Goal: Task Accomplishment & Management: Manage account settings

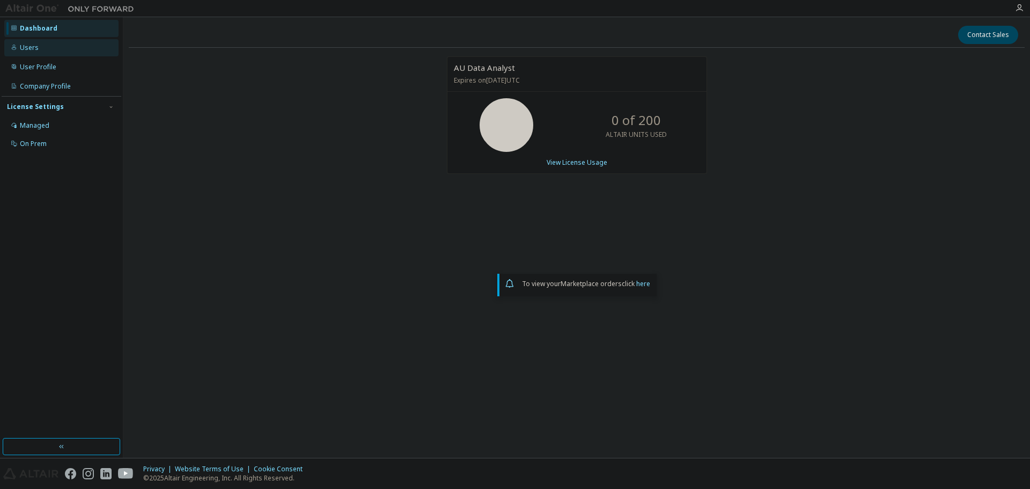
click at [34, 50] on div "Users" at bounding box center [29, 47] width 19 height 9
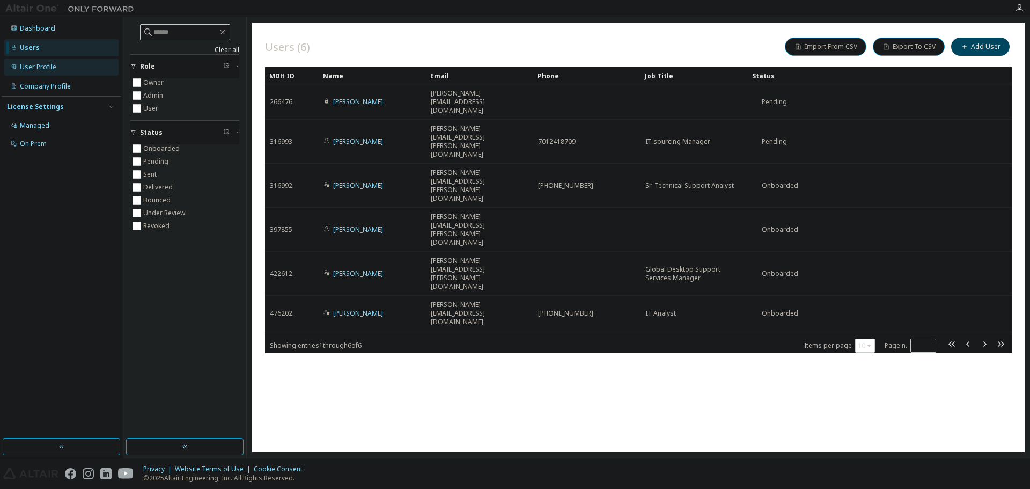
click at [34, 67] on div "User Profile" at bounding box center [38, 67] width 36 height 9
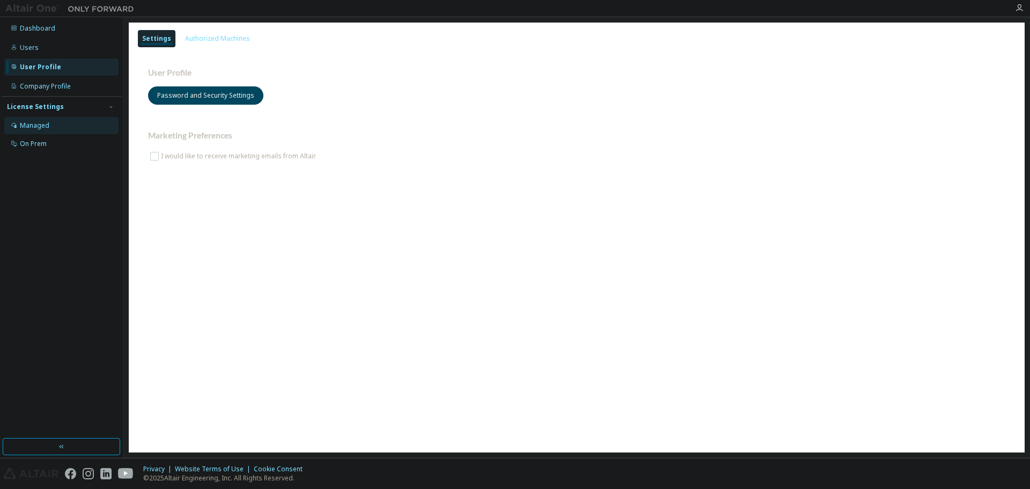
click at [31, 125] on div "Managed" at bounding box center [34, 125] width 29 height 9
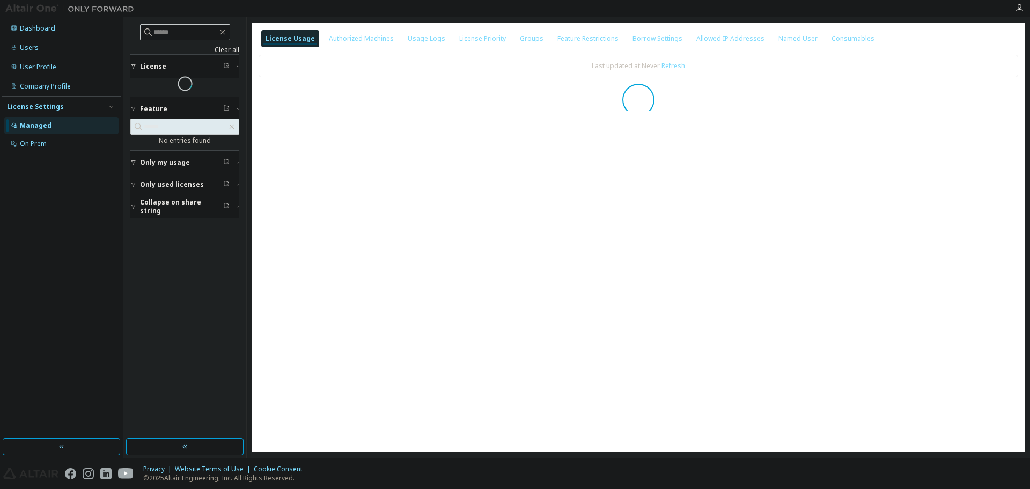
drag, startPoint x: 32, startPoint y: 84, endPoint x: 85, endPoint y: 123, distance: 65.9
click at [32, 85] on div "Company Profile" at bounding box center [45, 86] width 51 height 9
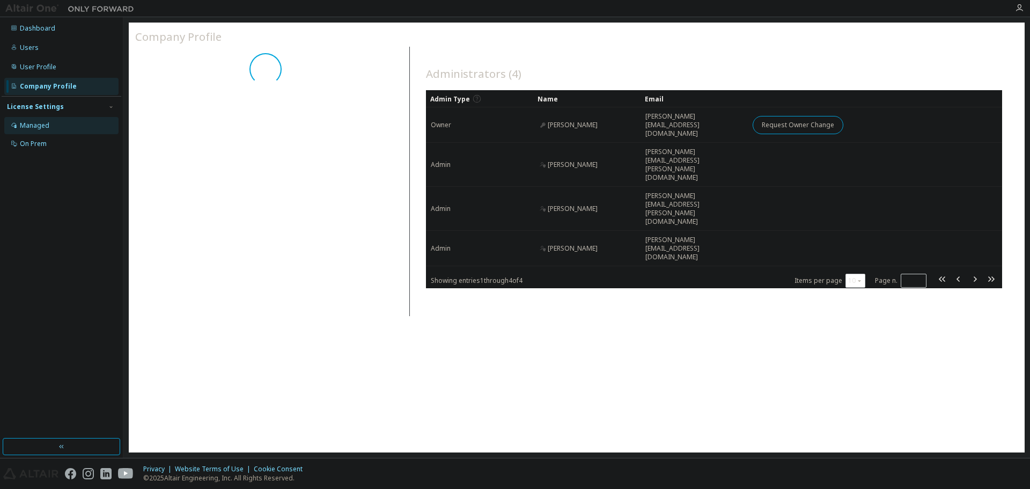
click at [48, 127] on div "Managed" at bounding box center [34, 125] width 29 height 9
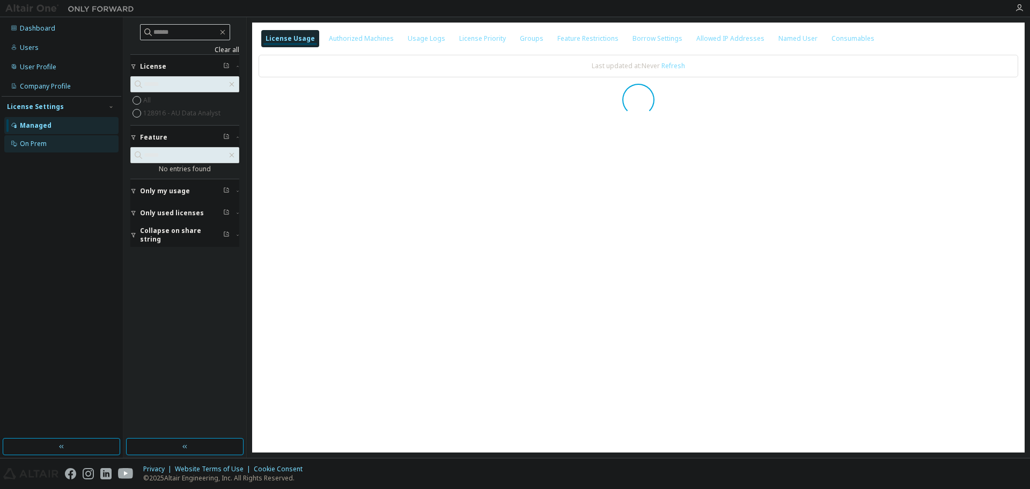
click at [54, 142] on div "On Prem" at bounding box center [61, 143] width 114 height 17
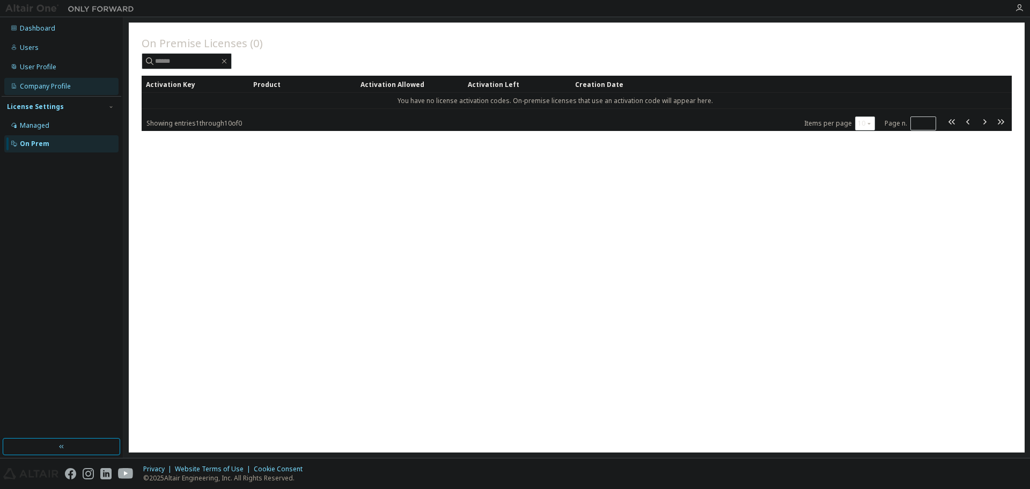
click at [39, 84] on div "Company Profile" at bounding box center [45, 86] width 51 height 9
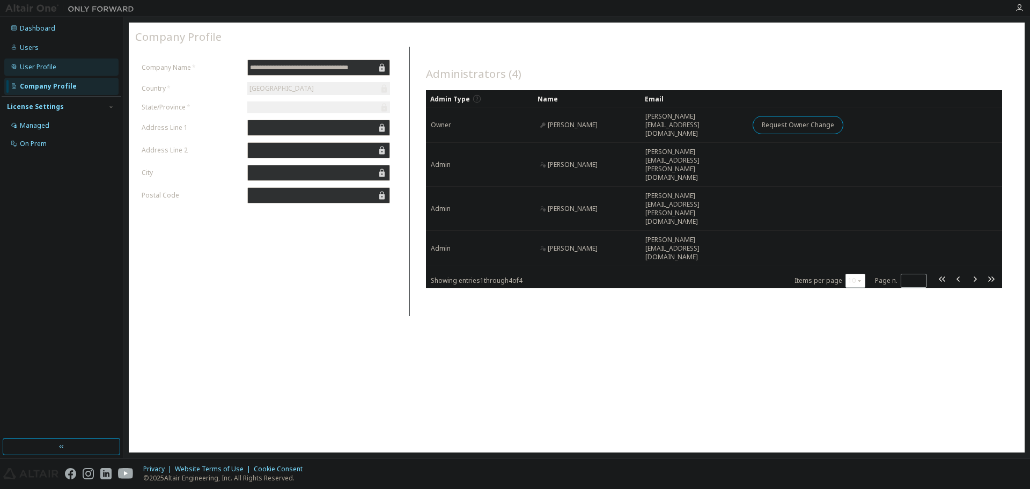
click at [60, 72] on div "User Profile" at bounding box center [61, 66] width 114 height 17
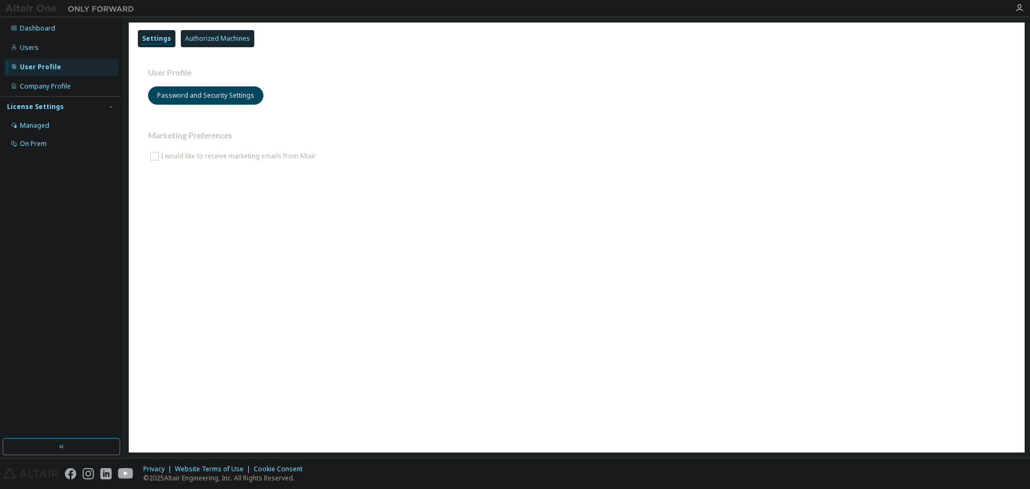
click at [212, 41] on div "Authorized Machines" at bounding box center [217, 38] width 65 height 9
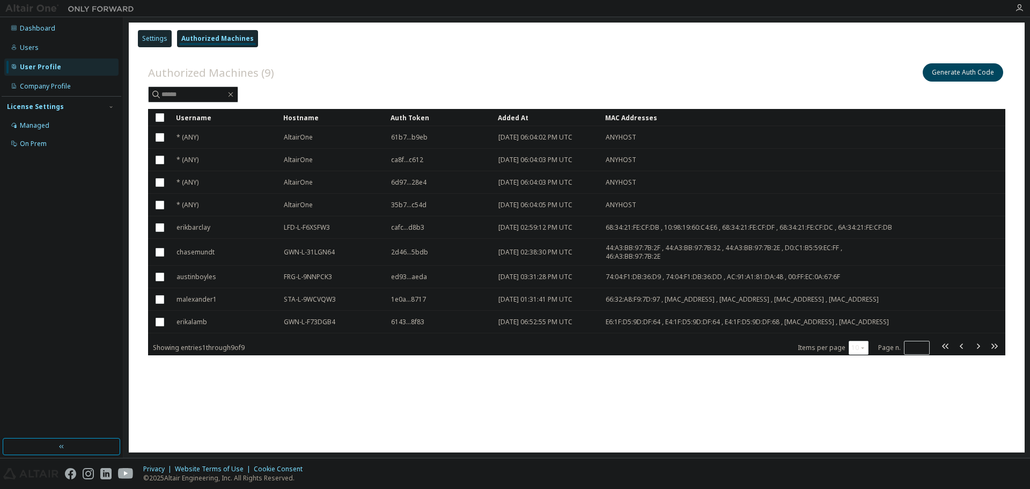
click at [151, 36] on div "Settings" at bounding box center [154, 38] width 25 height 9
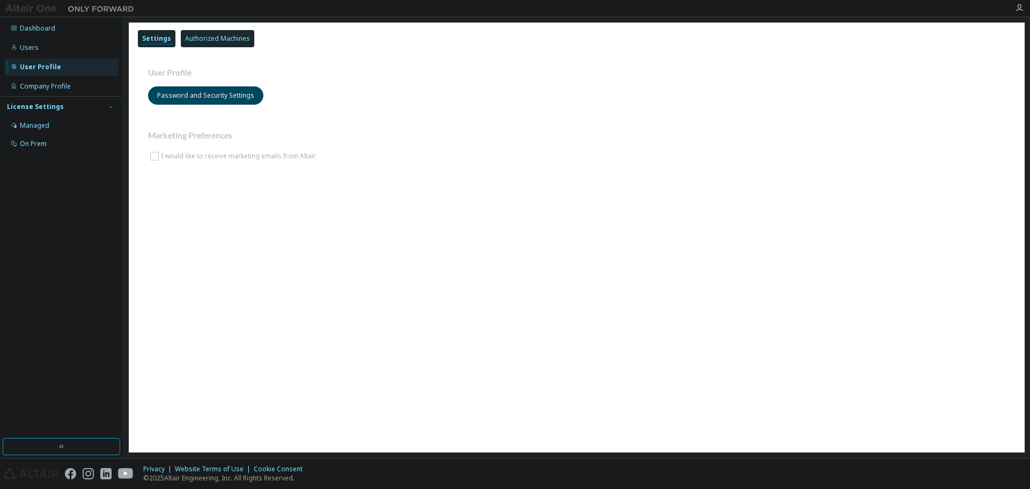
click at [213, 41] on div "Authorized Machines" at bounding box center [217, 38] width 65 height 9
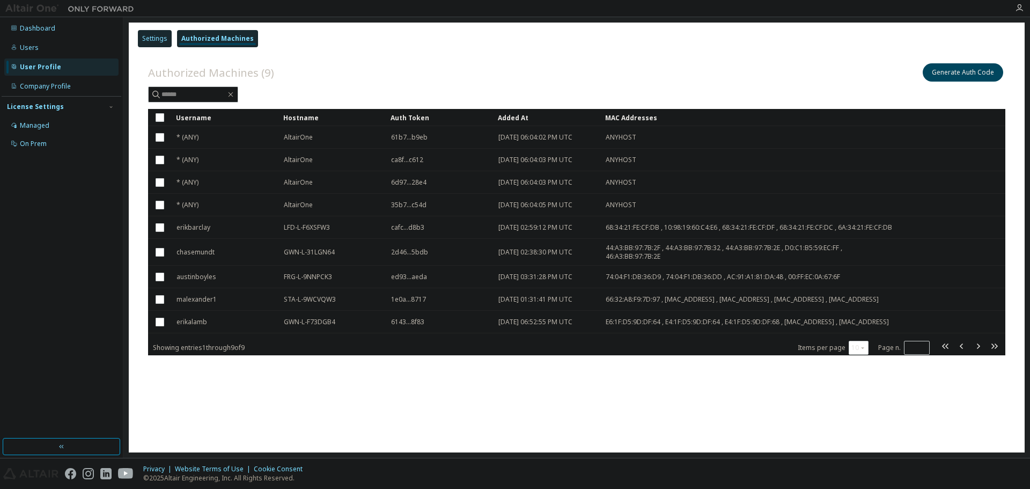
click at [165, 39] on div "Settings" at bounding box center [154, 38] width 25 height 9
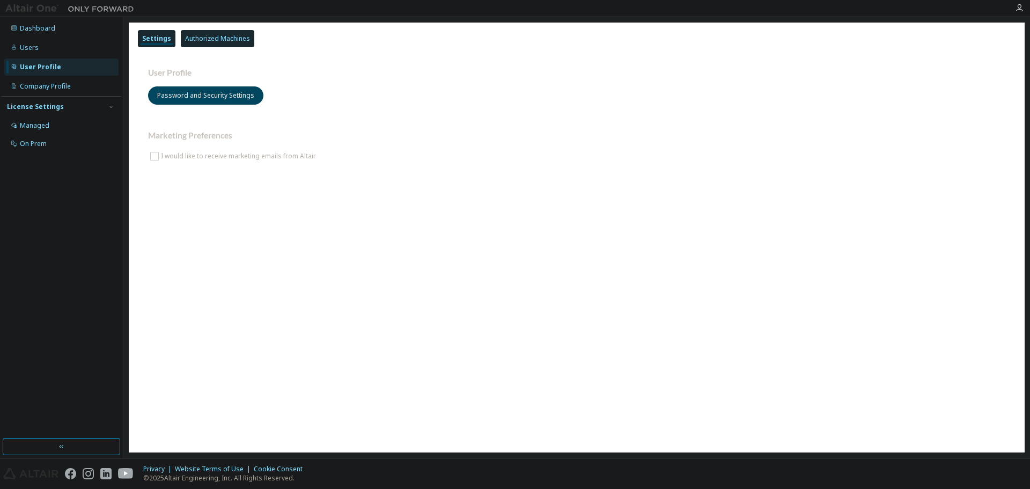
click at [204, 35] on div "Authorized Machines" at bounding box center [217, 38] width 65 height 9
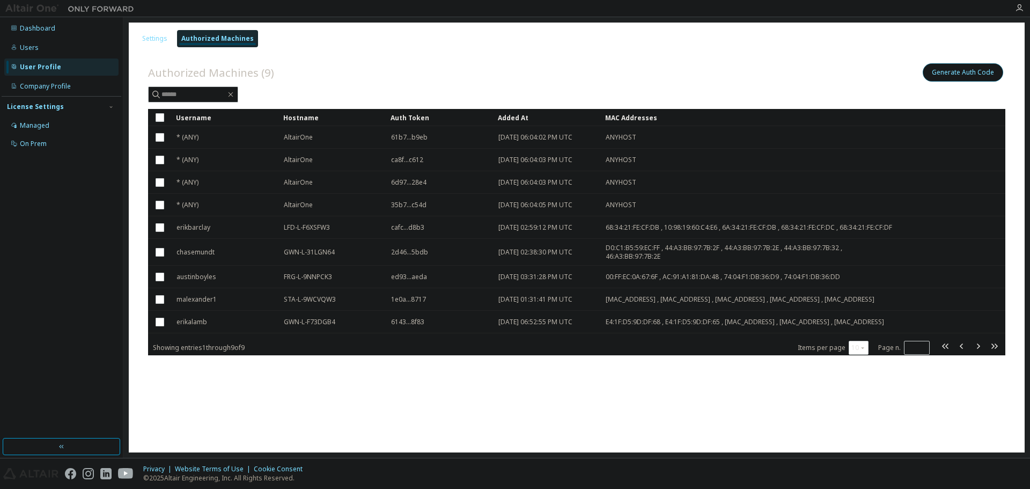
click at [967, 72] on button "Generate Auth Code" at bounding box center [962, 72] width 80 height 18
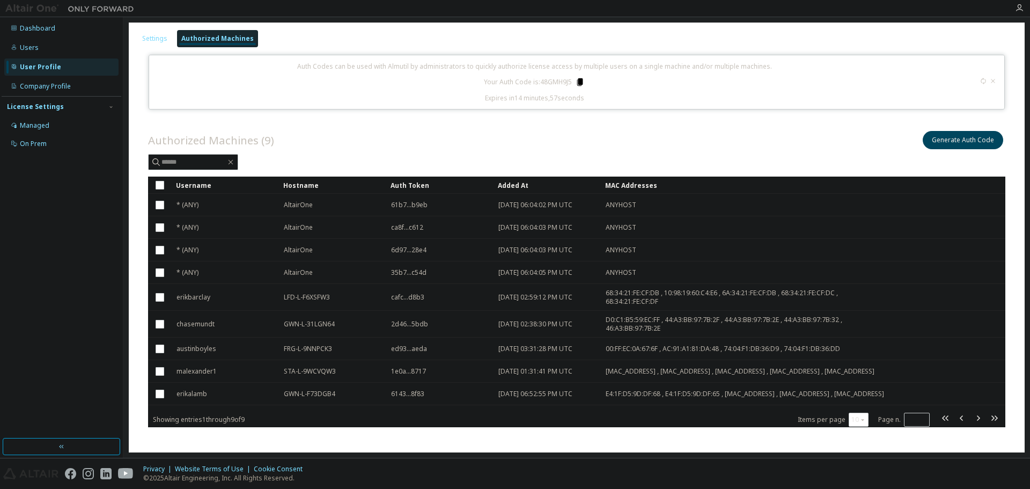
click at [578, 82] on icon at bounding box center [580, 82] width 6 height 8
click at [27, 125] on div "Managed" at bounding box center [34, 125] width 29 height 9
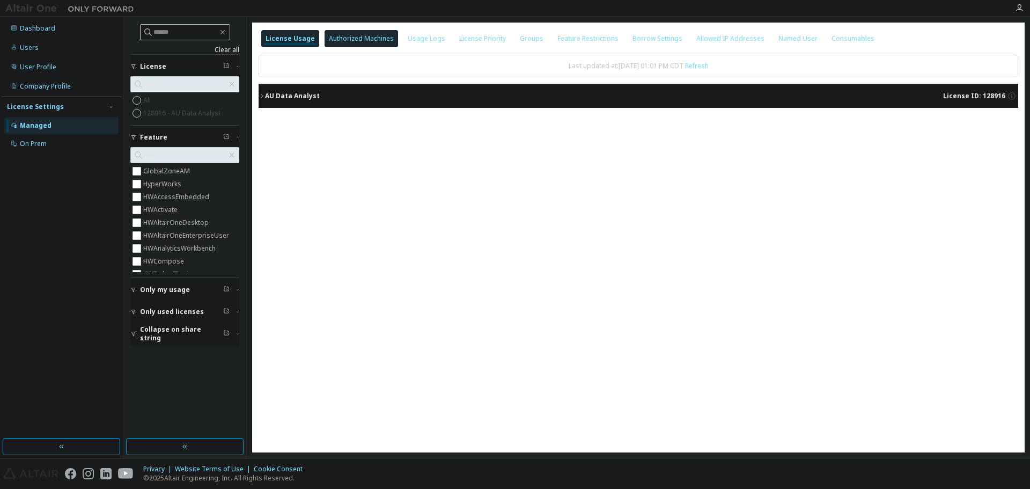
click at [342, 38] on div "Authorized Machines" at bounding box center [361, 38] width 65 height 9
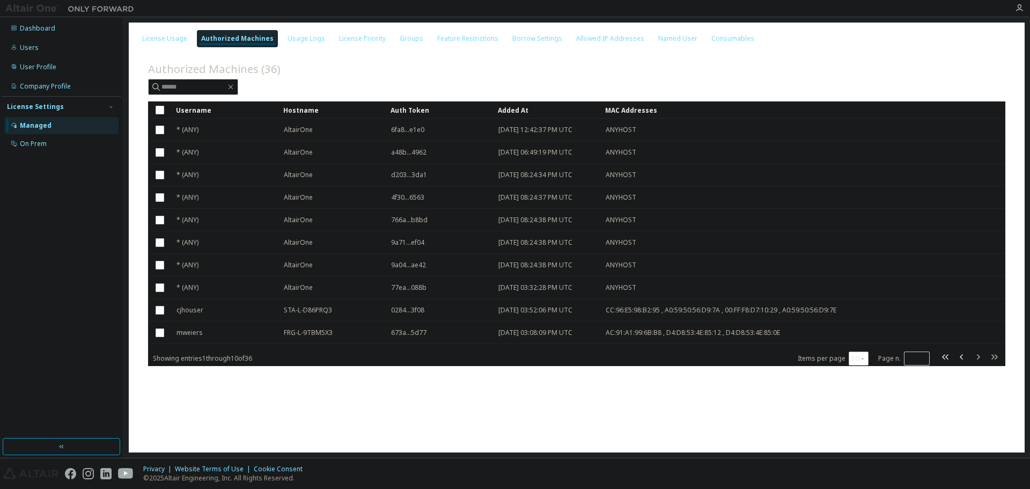
click at [857, 359] on button "10" at bounding box center [858, 358] width 14 height 9
click at [863, 424] on div "100" at bounding box center [892, 424] width 86 height 13
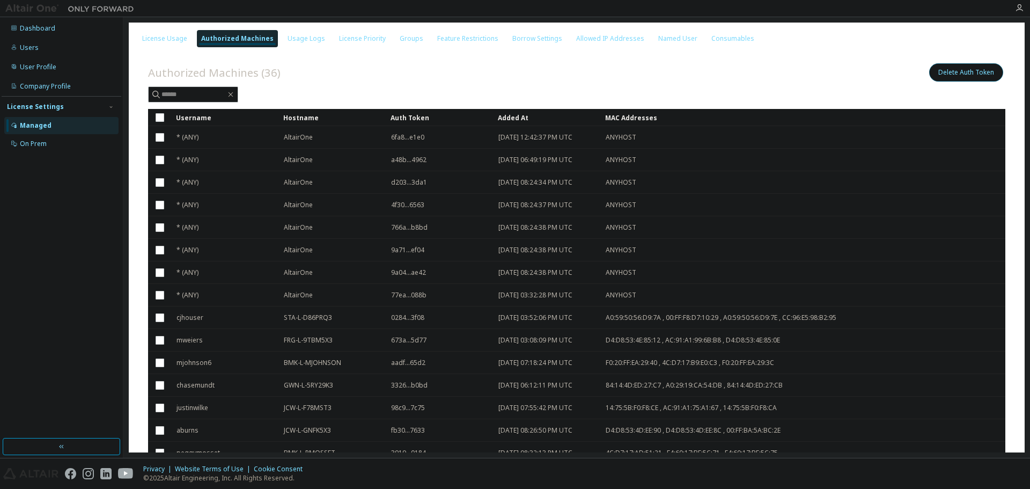
click at [956, 70] on button "Delete Auth Token" at bounding box center [966, 72] width 74 height 18
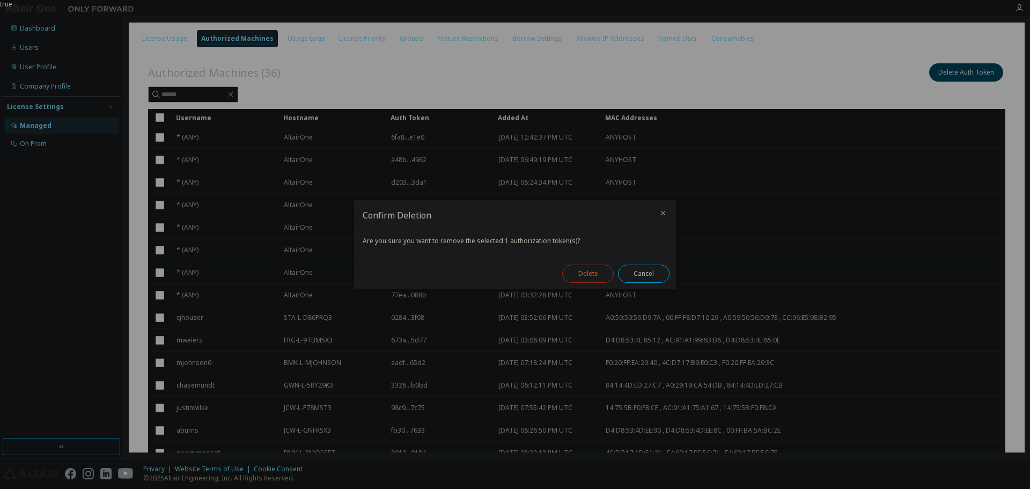
click at [590, 268] on button "Delete" at bounding box center [587, 273] width 51 height 18
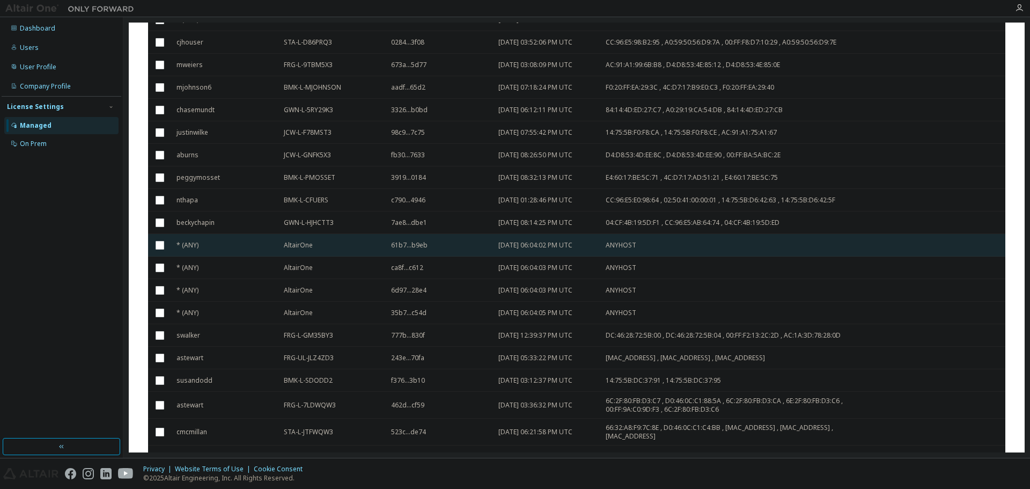
scroll to position [549, 0]
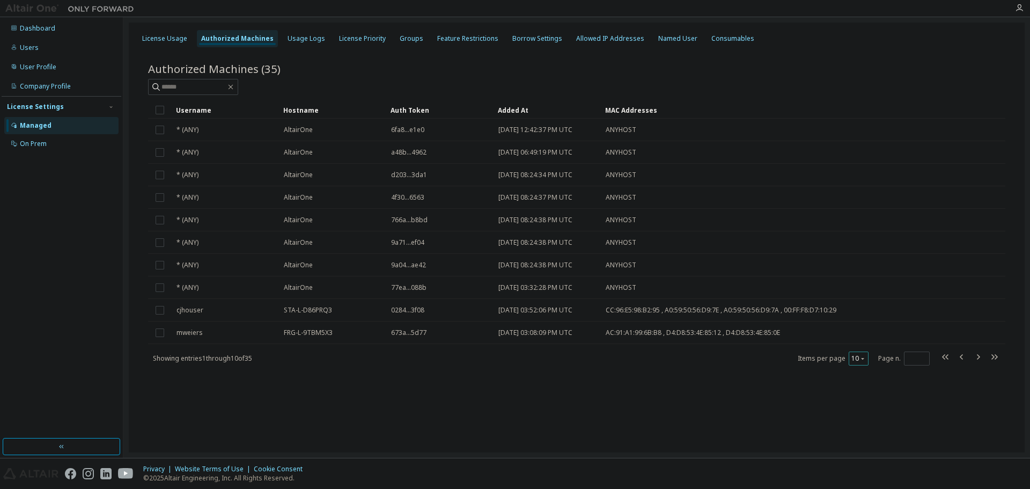
click at [854, 356] on button "10" at bounding box center [858, 358] width 14 height 9
click at [868, 427] on div "100" at bounding box center [892, 424] width 86 height 13
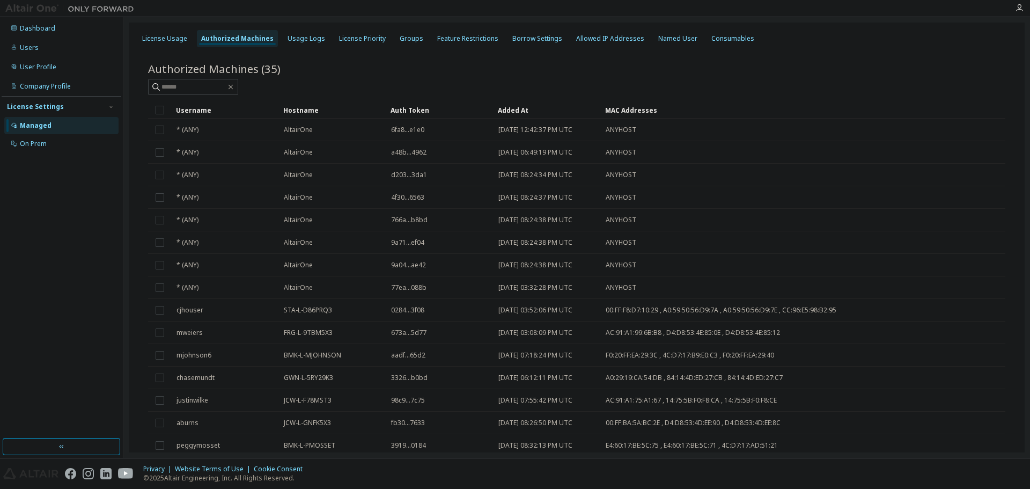
scroll to position [549, 0]
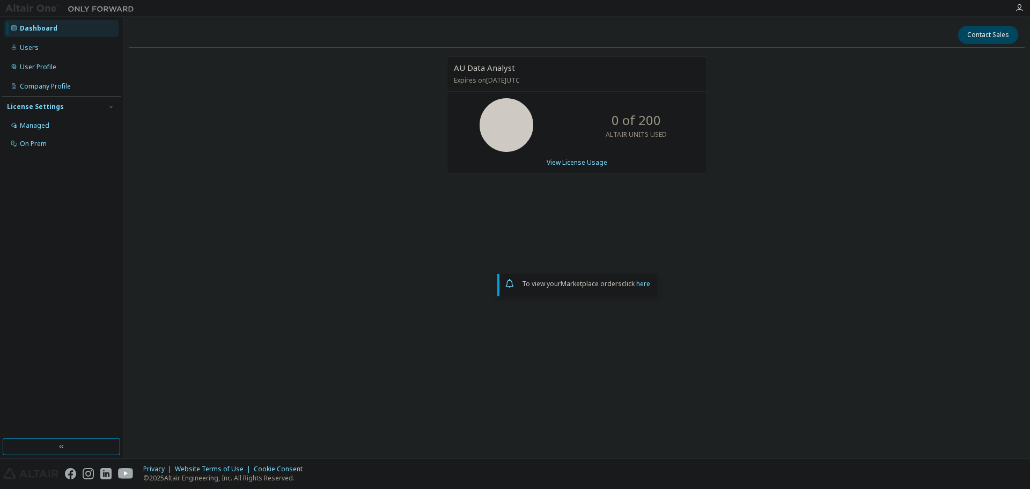
click at [43, 125] on div "Managed" at bounding box center [34, 125] width 29 height 9
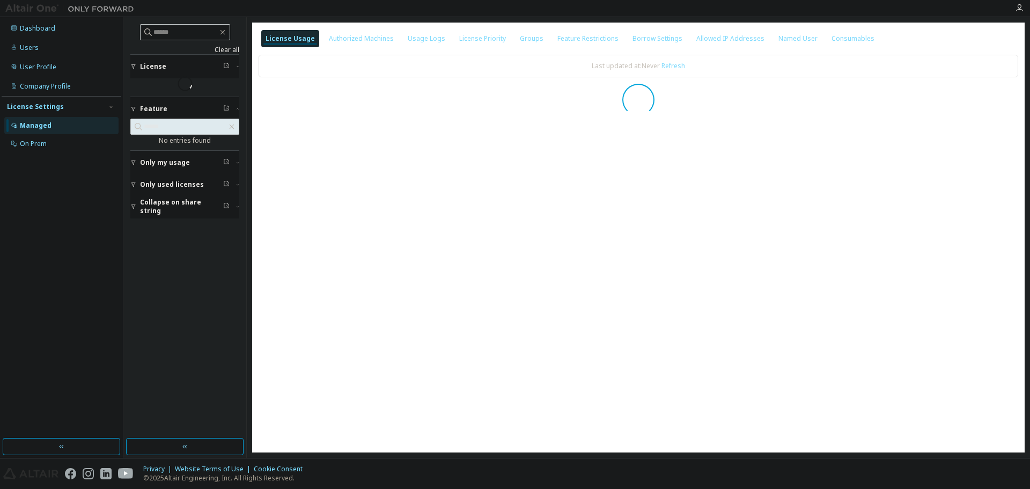
click at [366, 36] on div "Authorized Machines" at bounding box center [361, 38] width 65 height 9
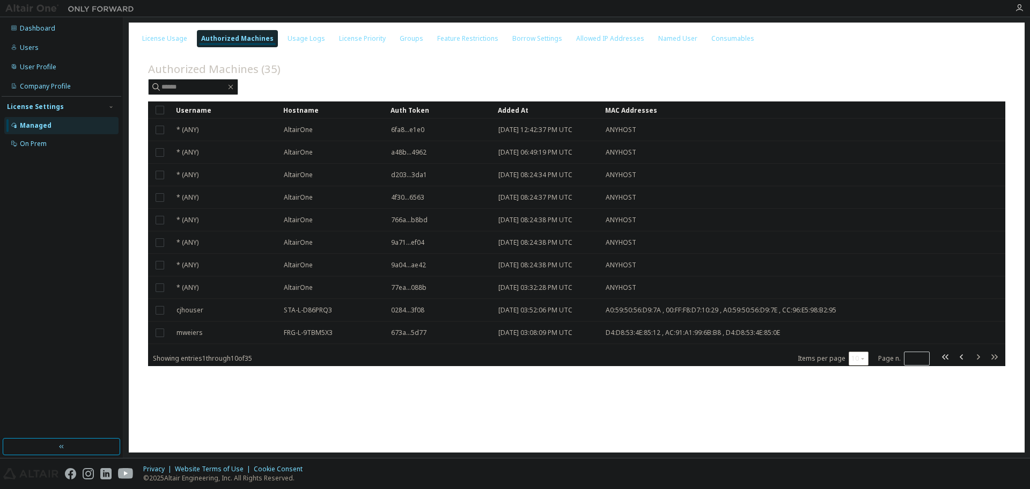
click at [868, 358] on div "Items per page 10 Page n. *" at bounding box center [898, 358] width 203 height 16
click at [866, 358] on div "10" at bounding box center [858, 358] width 20 height 14
click at [861, 356] on icon "button" at bounding box center [862, 358] width 6 height 6
click at [861, 424] on div "100" at bounding box center [892, 424] width 86 height 13
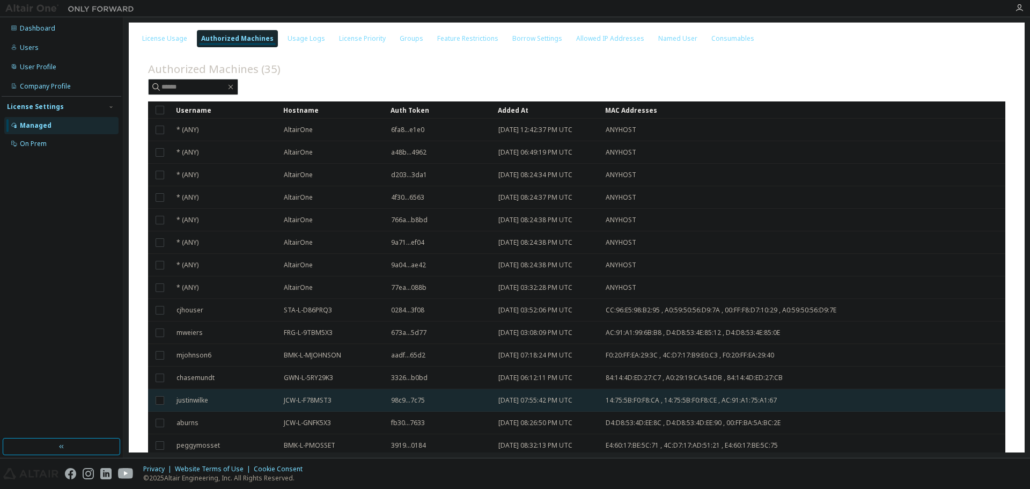
scroll to position [549, 0]
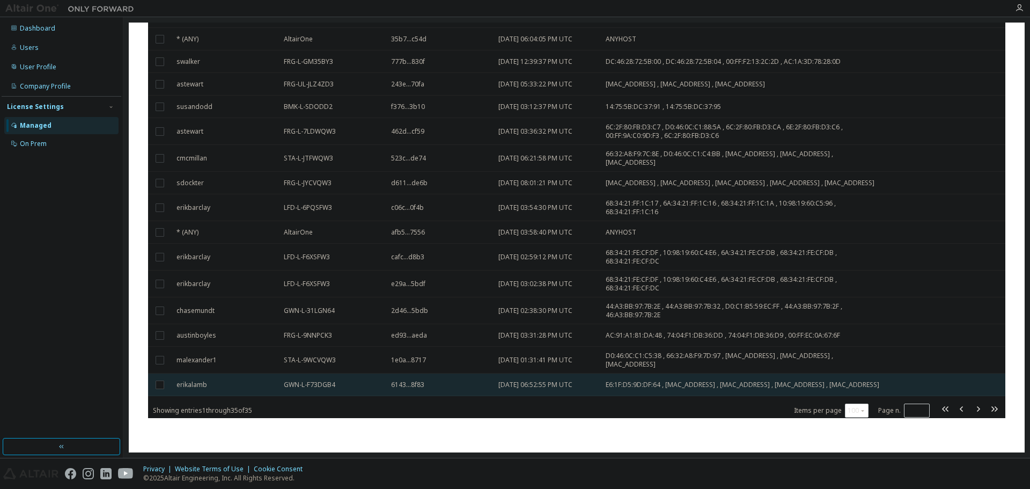
click at [404, 383] on span "6143...8f83" at bounding box center [407, 384] width 33 height 9
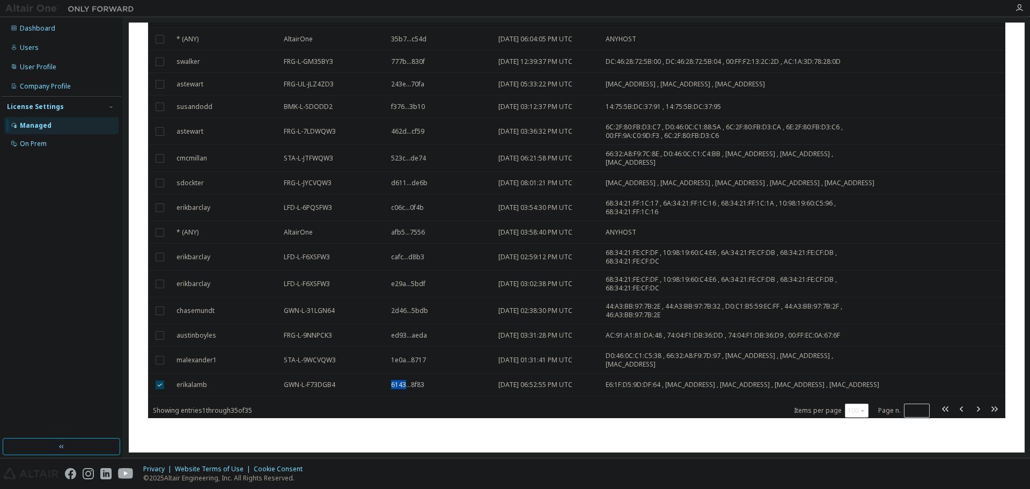
click at [404, 383] on span "6143...8f83" at bounding box center [407, 384] width 33 height 9
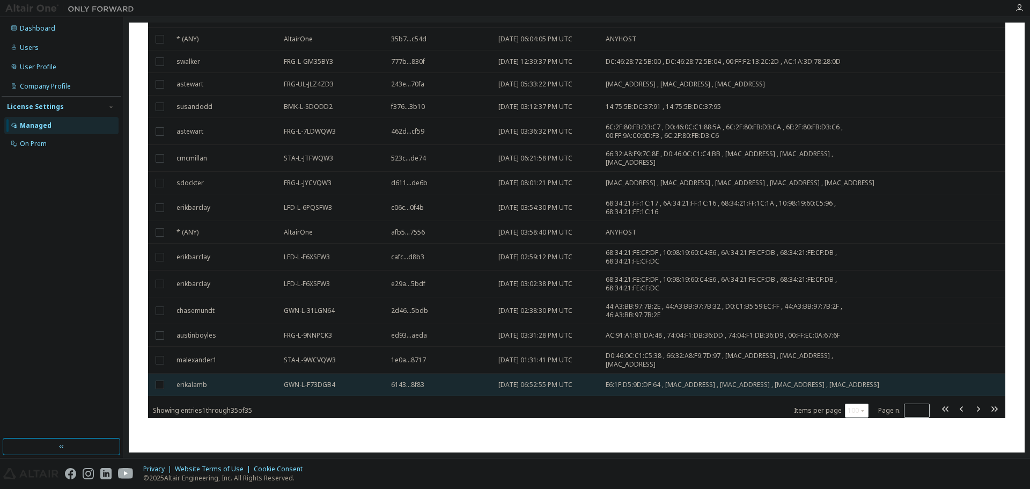
click at [527, 390] on td "2025-09-10 06:52:55 PM UTC" at bounding box center [546, 384] width 107 height 23
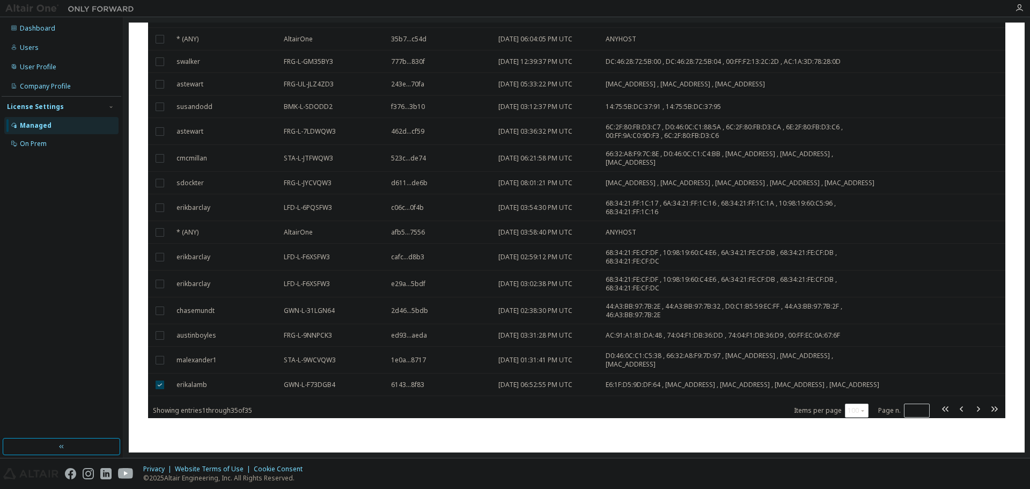
click at [527, 390] on td "2025-09-10 06:52:55 PM UTC" at bounding box center [546, 384] width 107 height 23
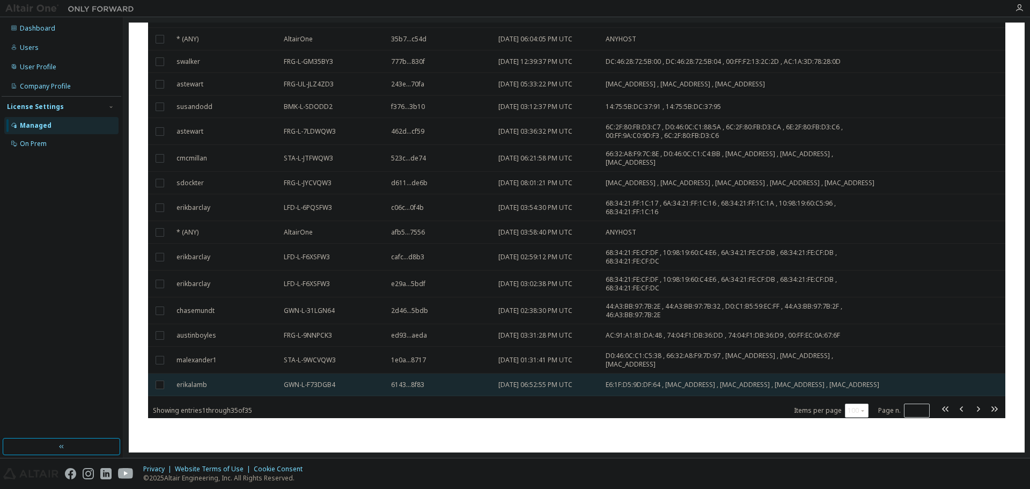
drag, startPoint x: 528, startPoint y: 383, endPoint x: 499, endPoint y: 384, distance: 29.0
click at [499, 384] on span "2025-09-10 06:52:55 PM UTC" at bounding box center [535, 384] width 74 height 9
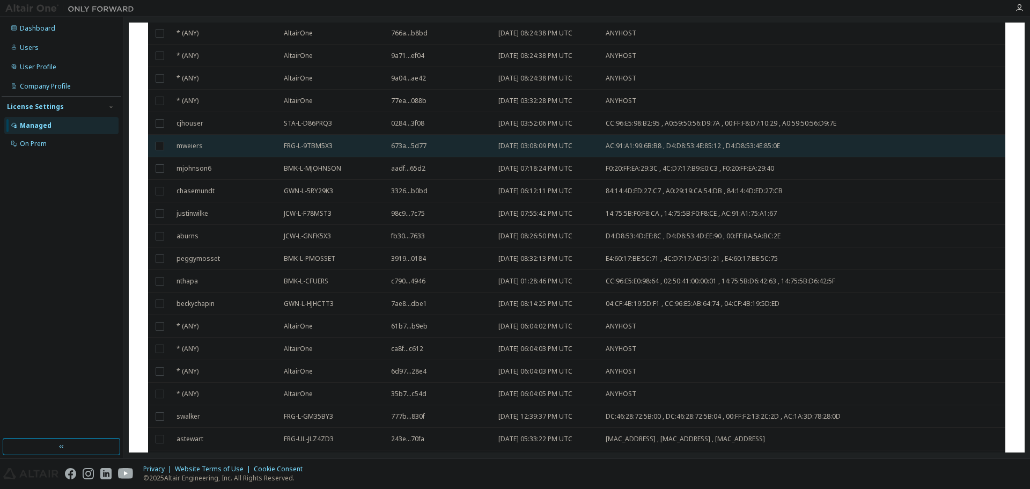
scroll to position [0, 0]
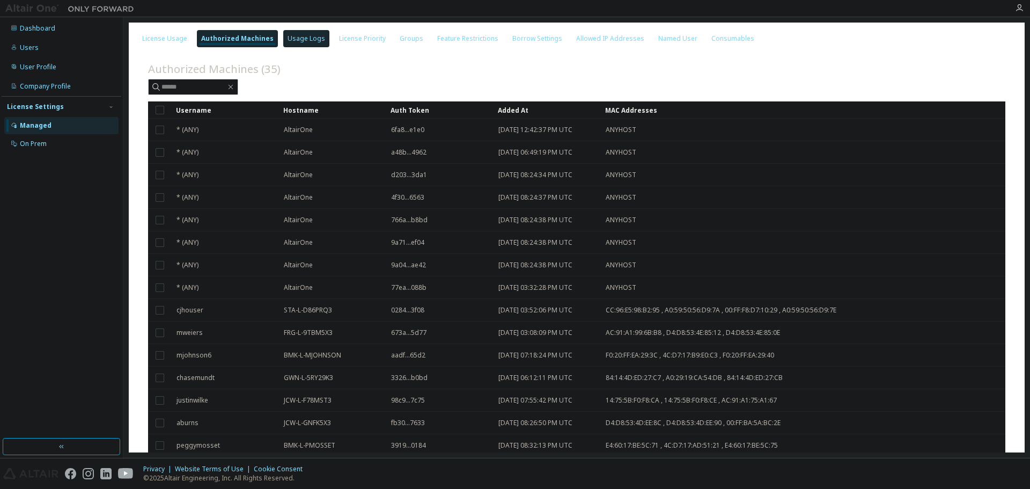
click at [287, 36] on div "Usage Logs" at bounding box center [306, 38] width 38 height 9
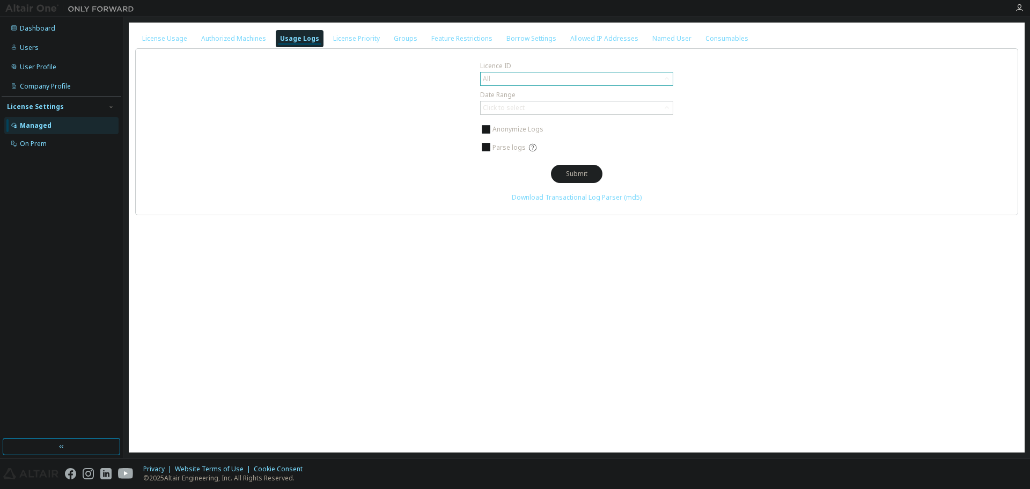
click at [502, 77] on div "All" at bounding box center [576, 78] width 192 height 13
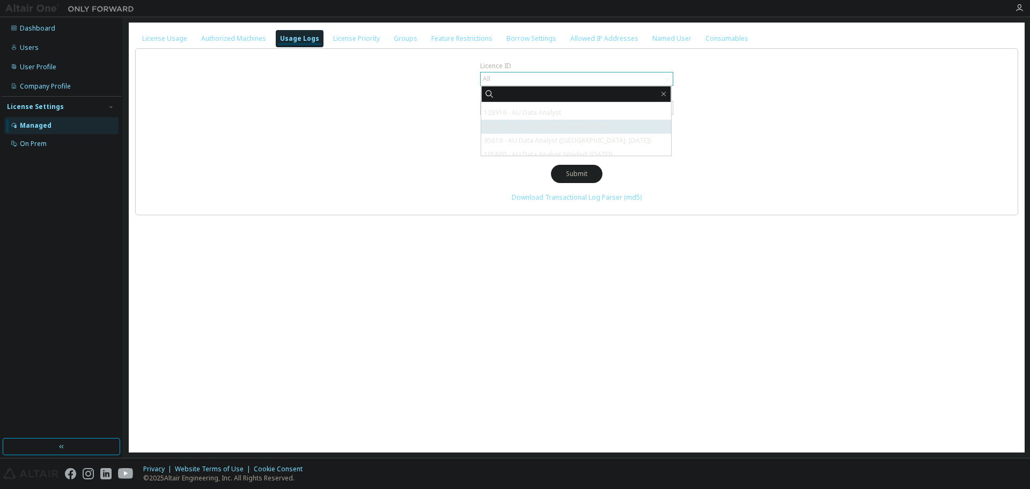
scroll to position [16, 0]
click at [315, 196] on div "Licence ID All All 128916 - AU Data Analyst 91388 - AU Data Analyst (Voided: 20…" at bounding box center [576, 131] width 883 height 167
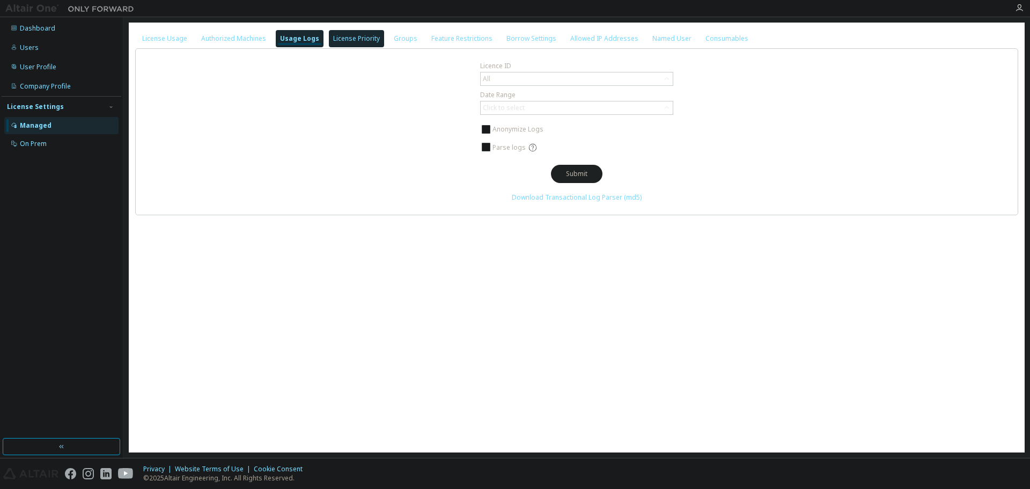
click at [353, 43] on div "License Priority" at bounding box center [356, 38] width 55 height 17
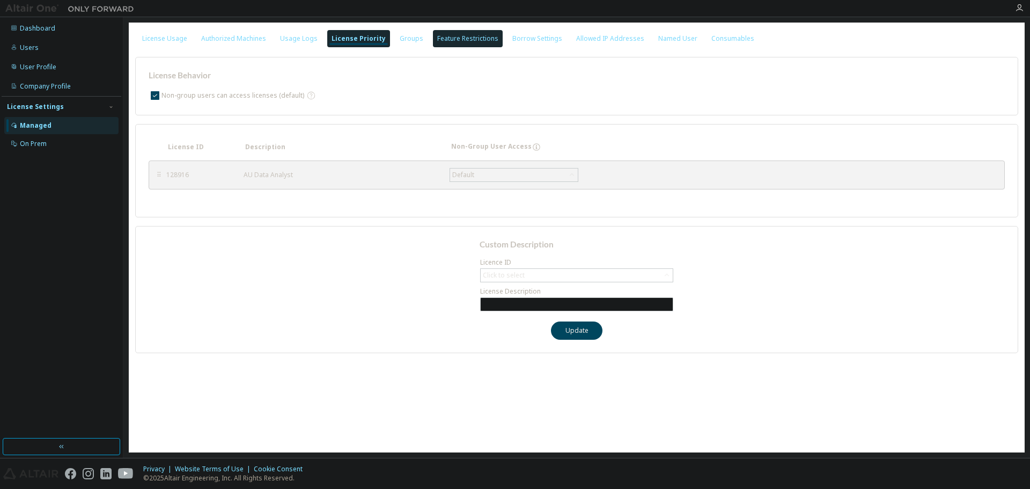
click at [405, 40] on div "Groups" at bounding box center [412, 38] width 24 height 9
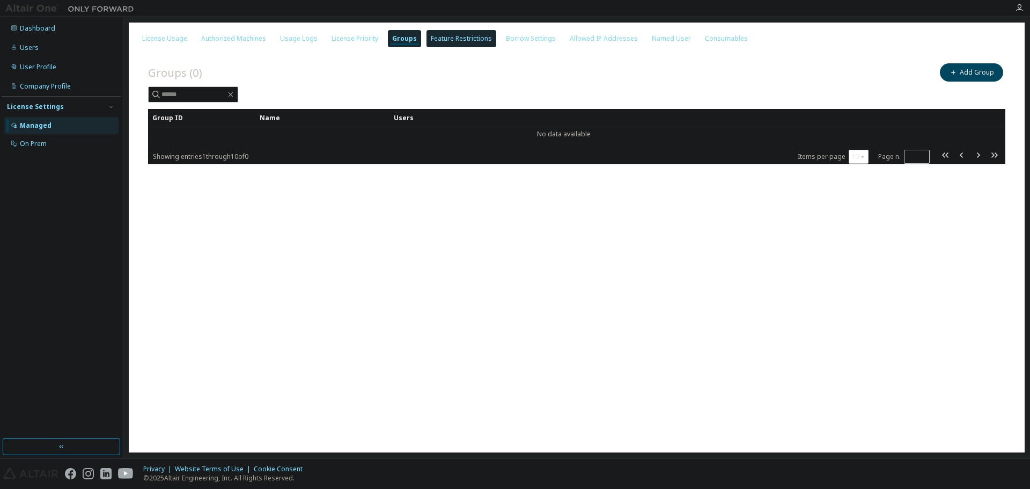
click at [443, 40] on div "Feature Restrictions" at bounding box center [461, 38] width 61 height 9
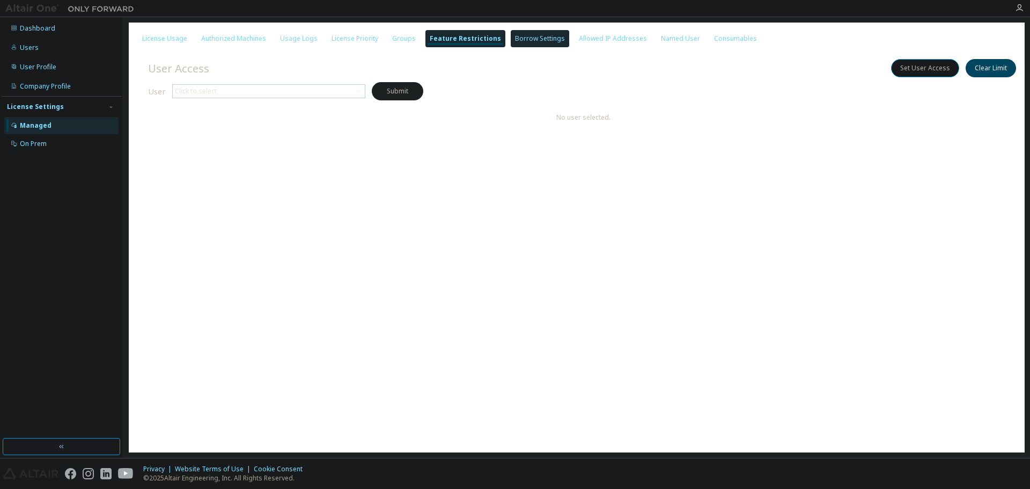
click at [516, 36] on div "Borrow Settings" at bounding box center [540, 38] width 50 height 9
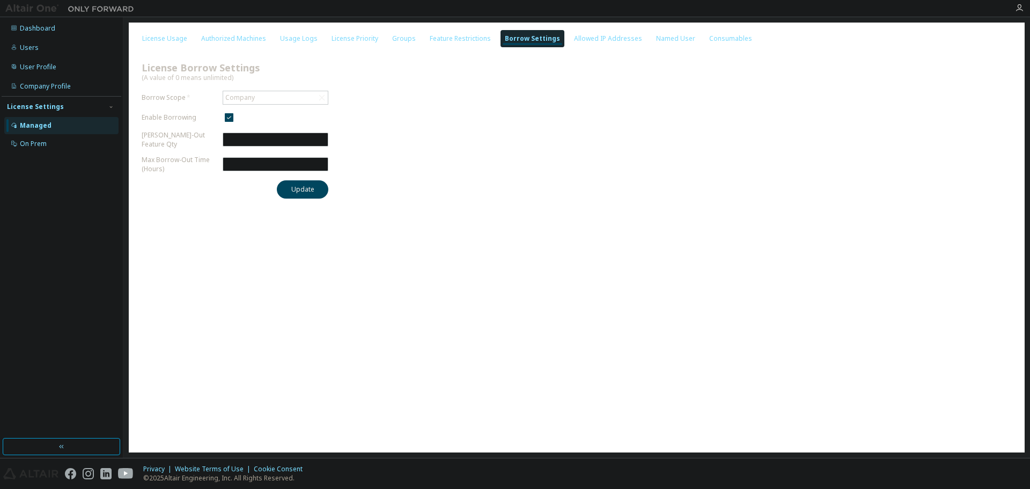
click at [580, 49] on div "License Usage Authorized Machines Usage Logs License Priority Groups Feature Re…" at bounding box center [577, 238] width 896 height 430
click at [581, 38] on div "Allowed IP Addresses" at bounding box center [608, 38] width 68 height 9
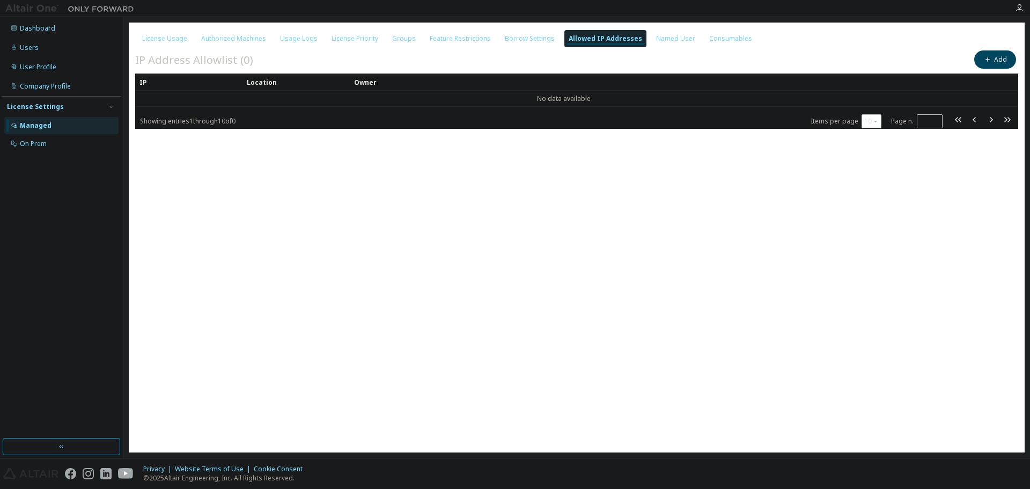
click at [510, 62] on div "IP Address Allowlist (0) Add" at bounding box center [576, 59] width 883 height 23
click at [656, 42] on div "Named User" at bounding box center [675, 38] width 39 height 9
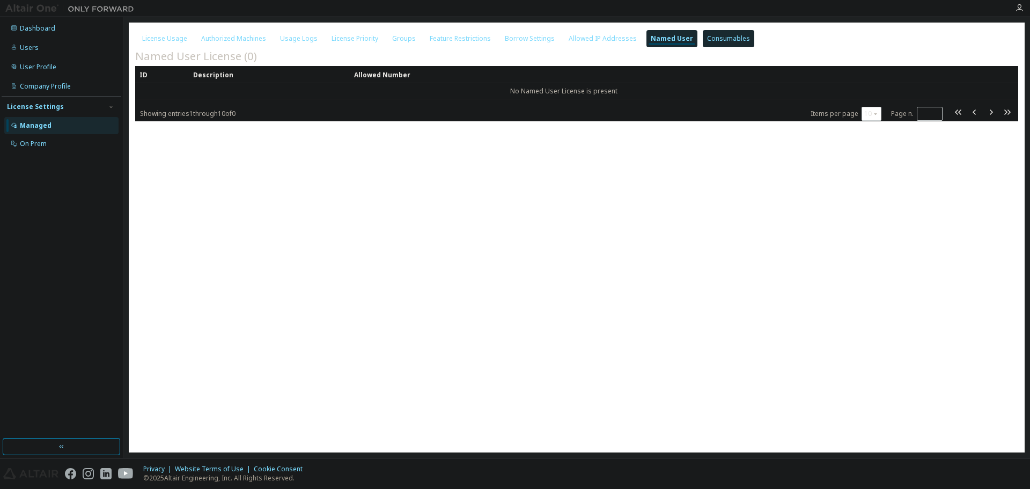
click at [716, 40] on div "Consumables" at bounding box center [728, 38] width 43 height 9
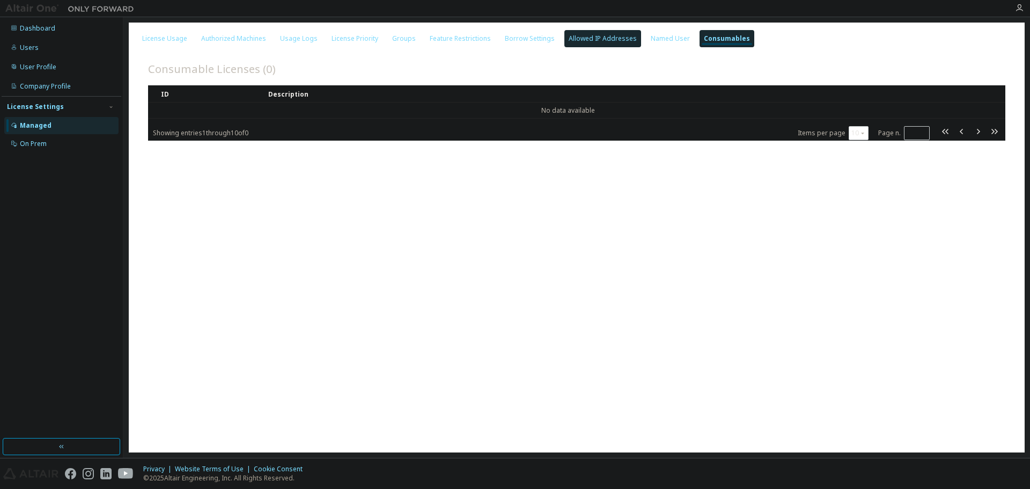
click at [616, 43] on div "Allowed IP Addresses" at bounding box center [602, 38] width 77 height 17
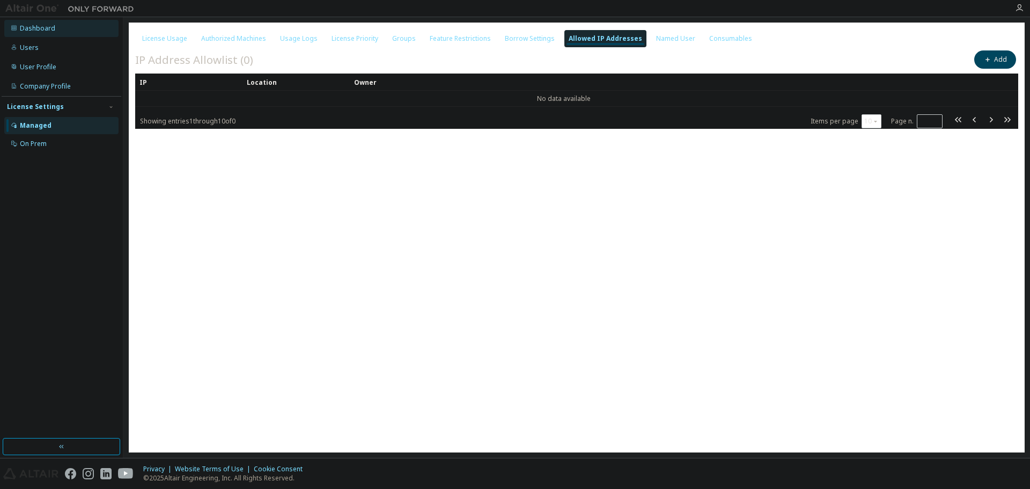
click at [54, 31] on div "Dashboard" at bounding box center [61, 28] width 114 height 17
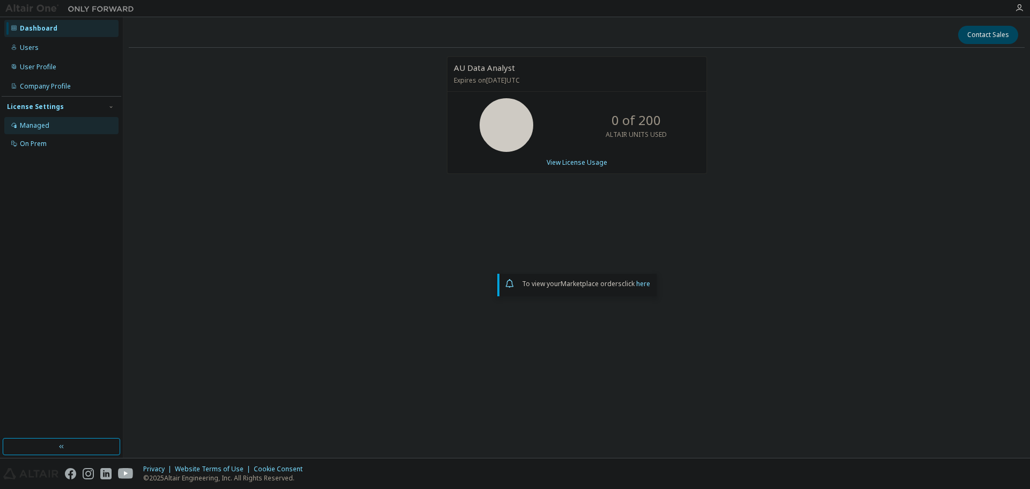
click at [38, 123] on div "Managed" at bounding box center [34, 125] width 29 height 9
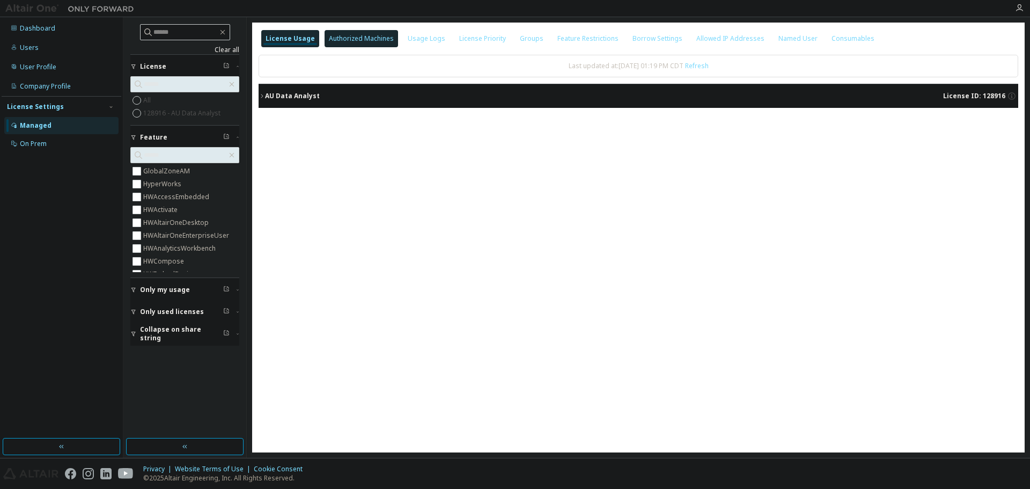
click at [365, 36] on div "Authorized Machines" at bounding box center [361, 38] width 65 height 9
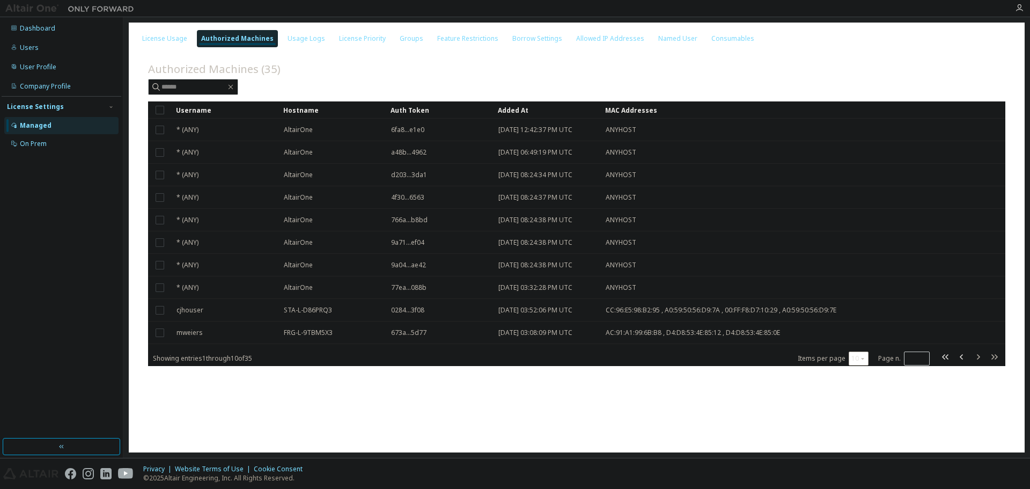
drag, startPoint x: 860, startPoint y: 354, endPoint x: 864, endPoint y: 363, distance: 9.6
click at [860, 354] on button "10" at bounding box center [858, 358] width 14 height 9
click at [863, 424] on div "100" at bounding box center [892, 424] width 86 height 13
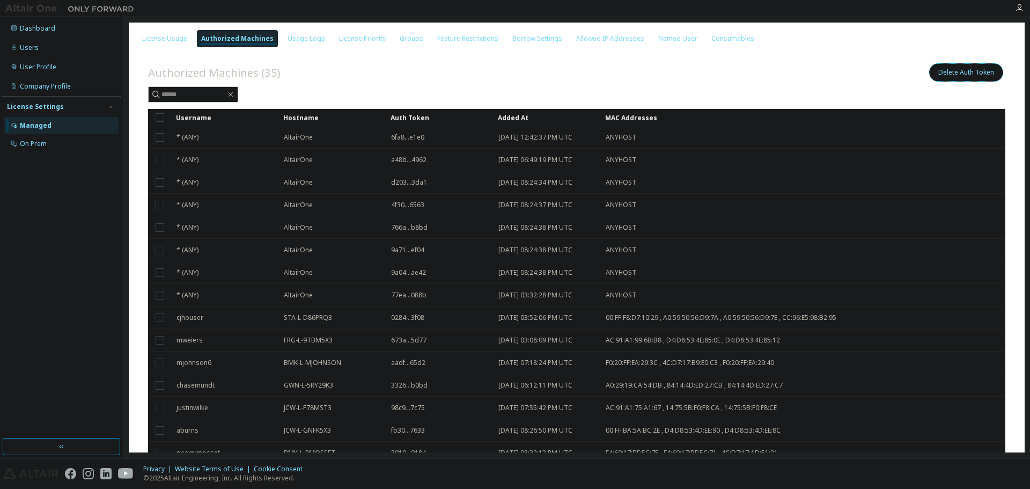
click at [929, 75] on button "Delete Auth Token" at bounding box center [966, 72] width 74 height 18
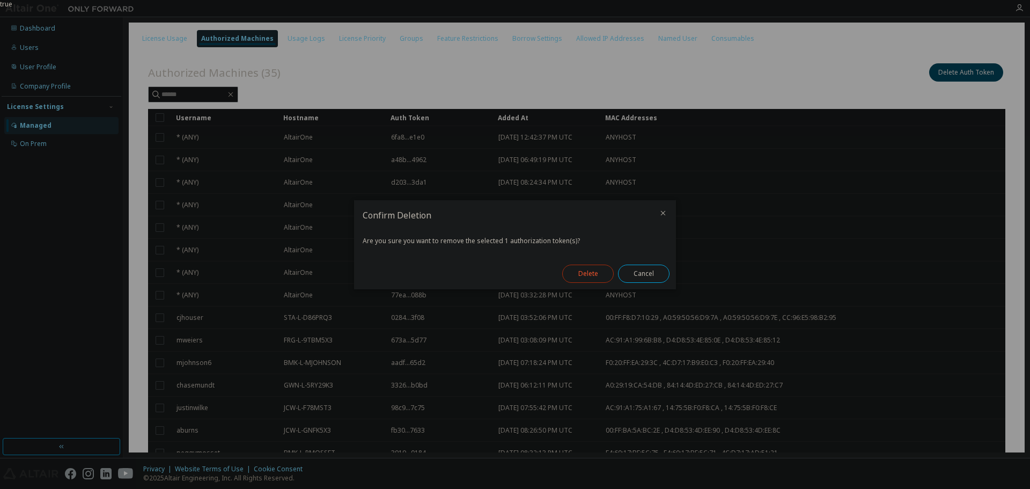
click at [580, 272] on button "Delete" at bounding box center [587, 273] width 51 height 18
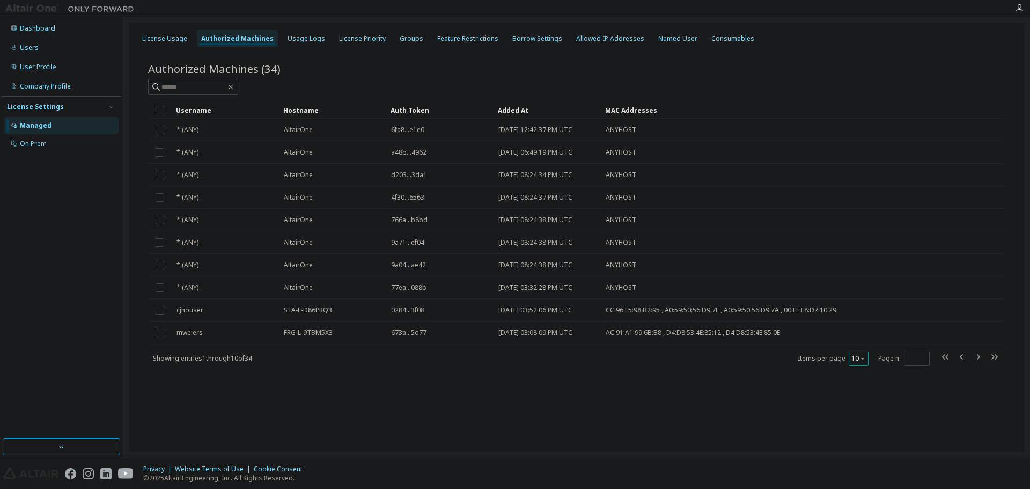
click at [861, 359] on icon "button" at bounding box center [862, 358] width 6 height 6
click at [863, 426] on div "100" at bounding box center [892, 424] width 86 height 13
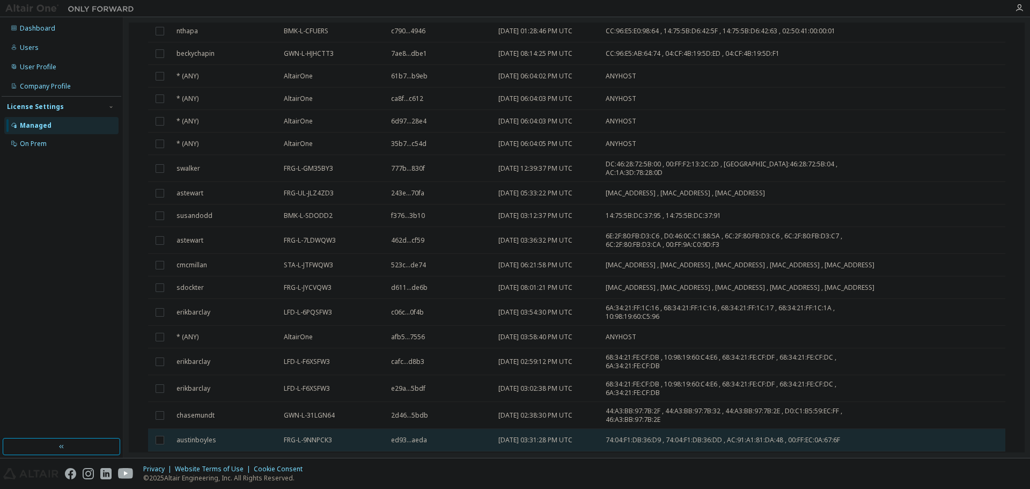
scroll to position [522, 0]
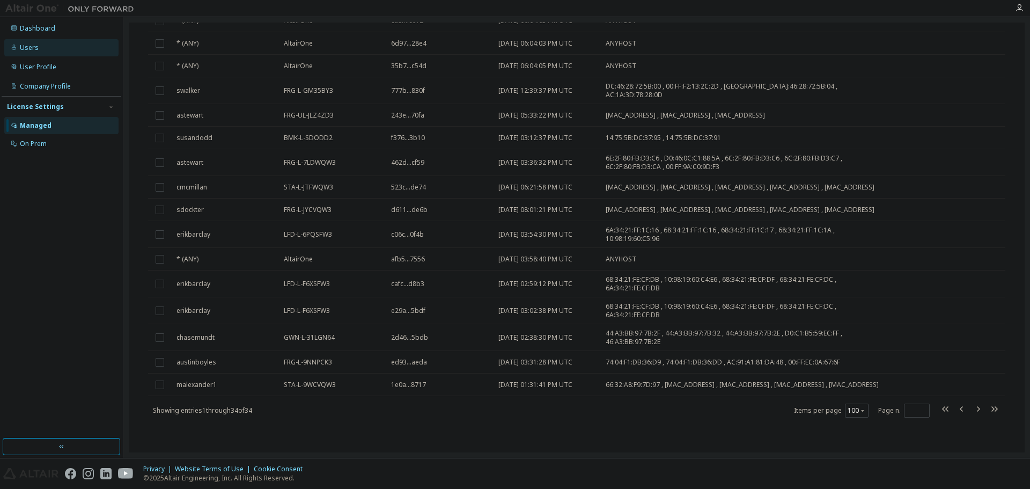
click at [33, 47] on div "Users" at bounding box center [29, 47] width 19 height 9
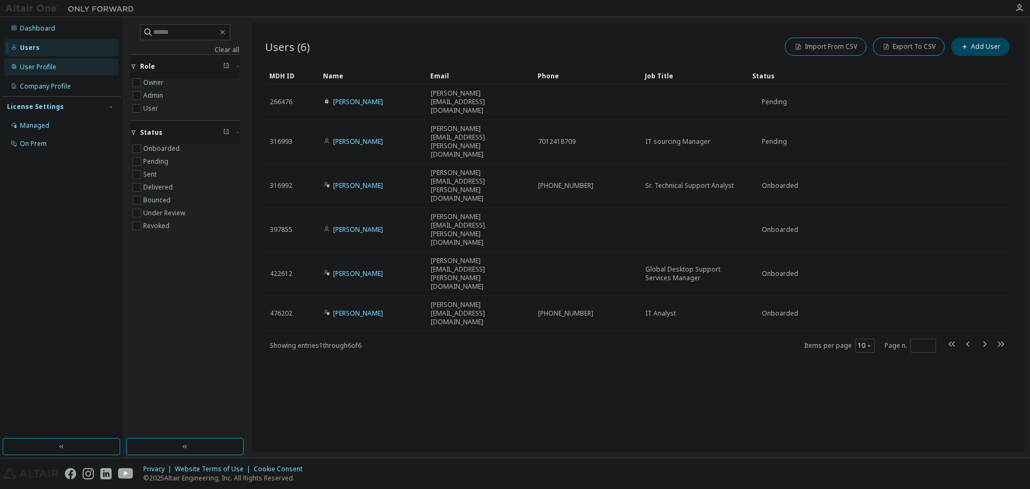
click at [38, 70] on div "User Profile" at bounding box center [38, 67] width 36 height 9
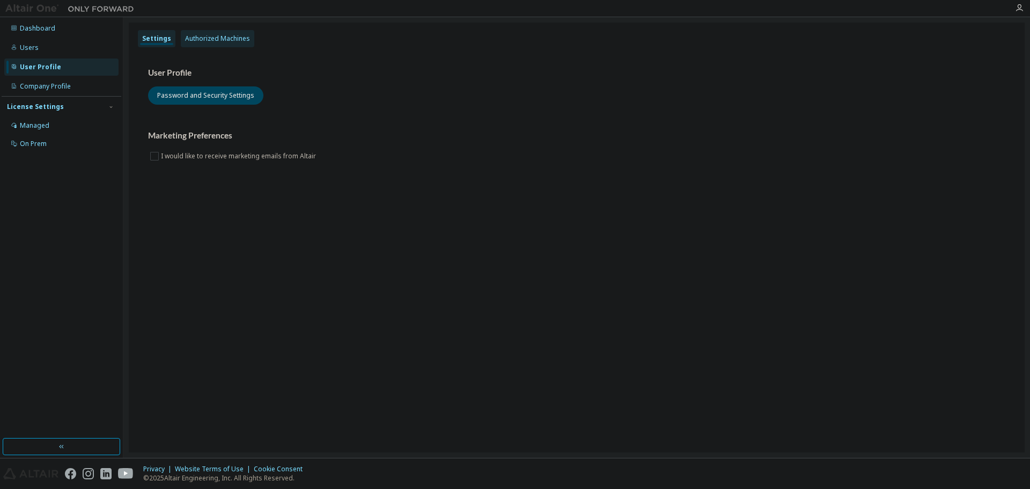
click at [198, 36] on div "Authorized Machines" at bounding box center [217, 38] width 65 height 9
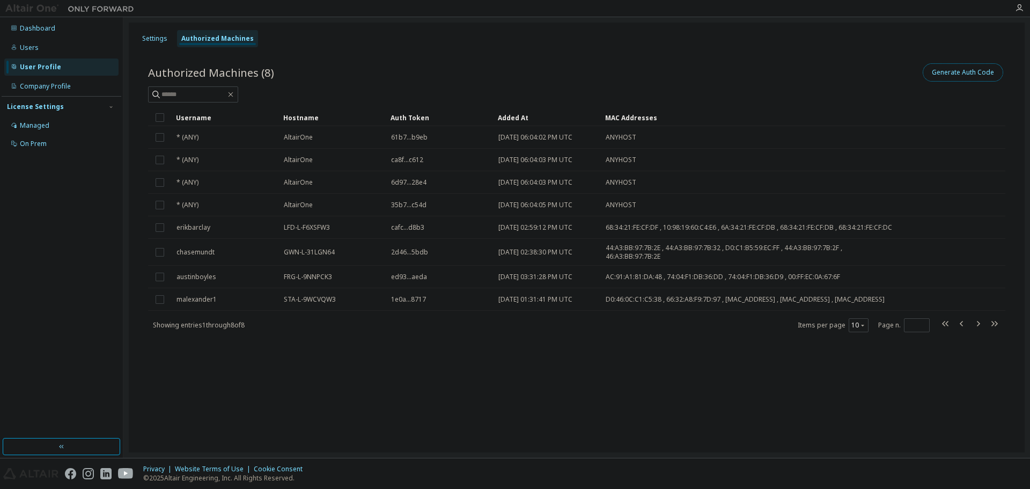
click at [957, 71] on button "Generate Auth Code" at bounding box center [962, 72] width 80 height 18
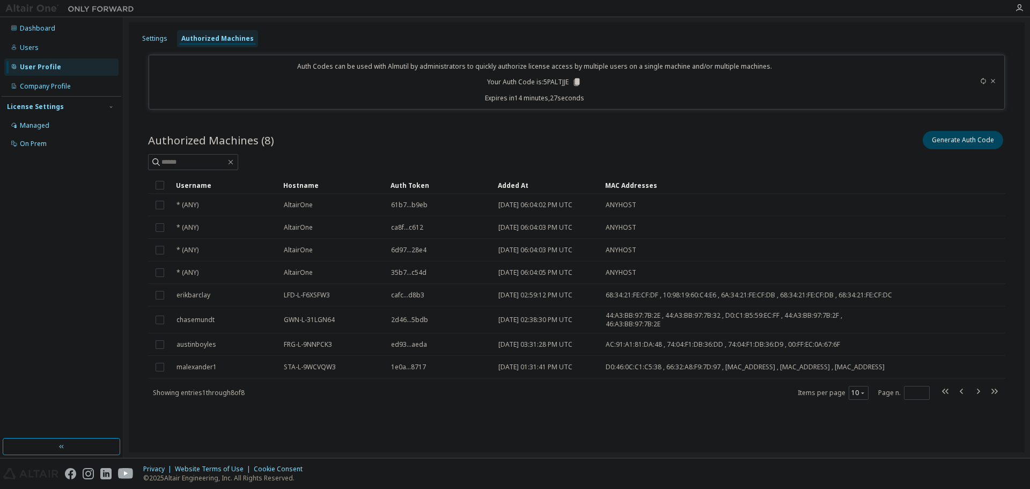
drag, startPoint x: 576, startPoint y: 81, endPoint x: 606, endPoint y: 116, distance: 45.7
click at [576, 81] on icon at bounding box center [577, 82] width 6 height 8
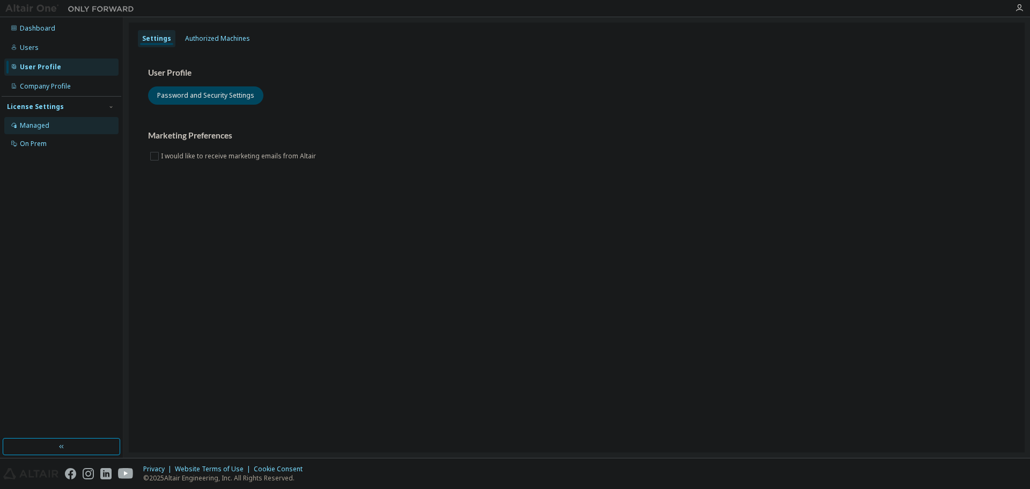
click at [33, 125] on div "Managed" at bounding box center [34, 125] width 29 height 9
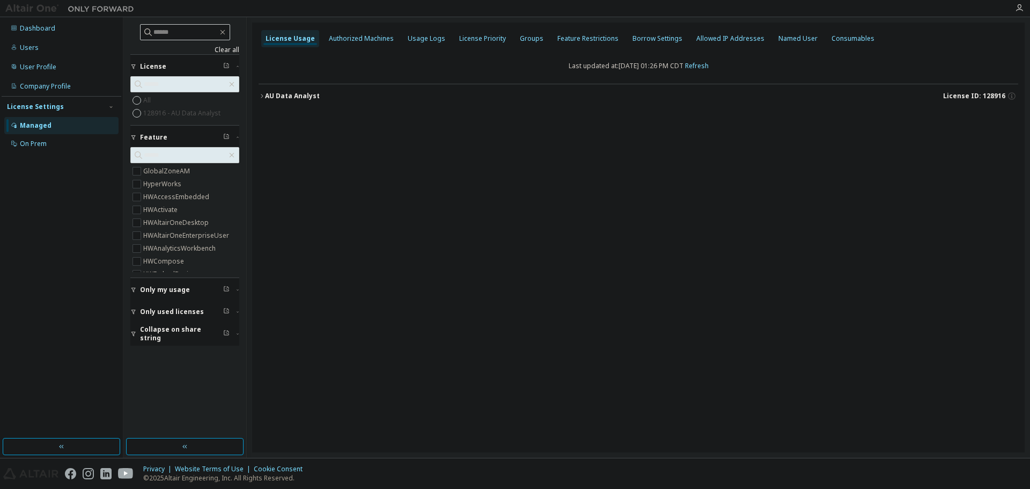
click at [345, 47] on div "License Usage Authorized Machines Usage Logs License Priority Groups Feature Re…" at bounding box center [637, 38] width 759 height 19
click at [347, 35] on div "Authorized Machines" at bounding box center [361, 38] width 65 height 9
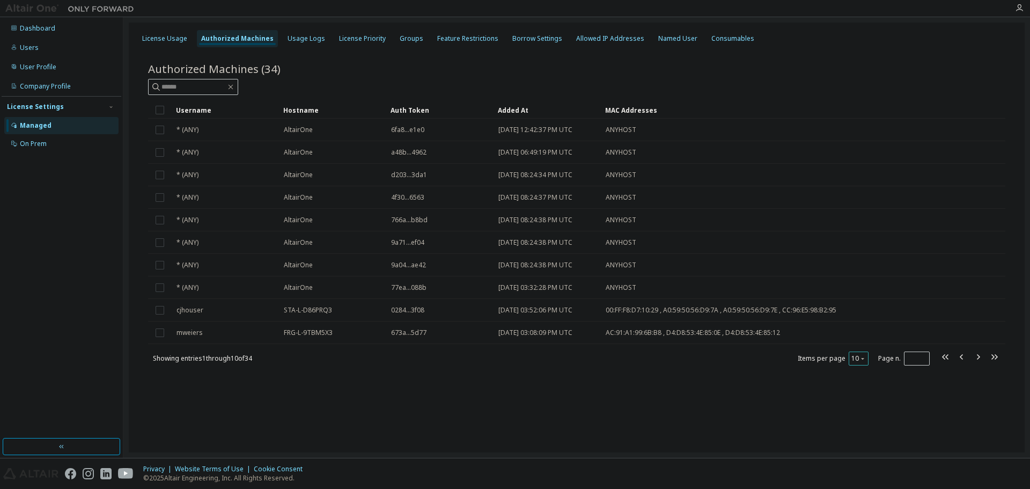
click at [858, 354] on button "10" at bounding box center [858, 358] width 14 height 9
click at [862, 421] on div "100" at bounding box center [892, 424] width 86 height 13
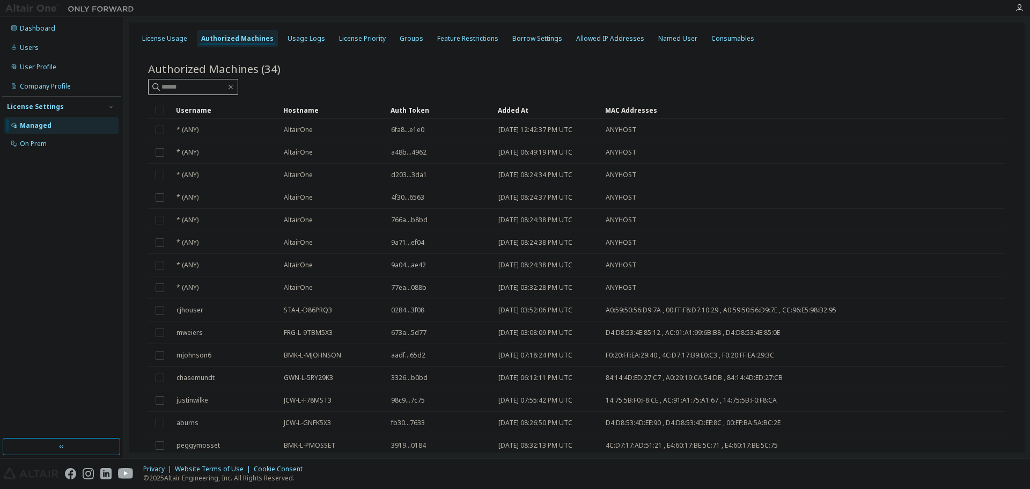
scroll to position [522, 0]
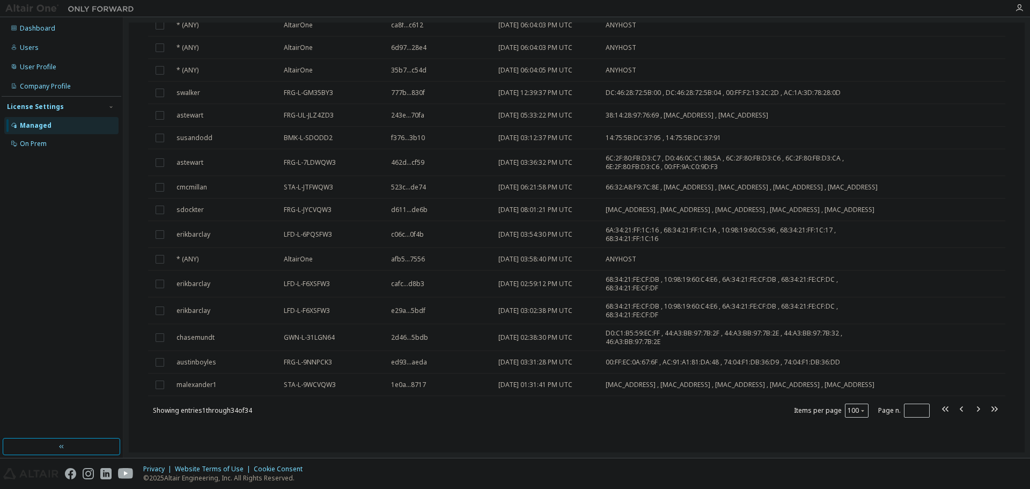
click at [54, 291] on div "Dashboard Users User Profile Company Profile License Settings Managed On Prem" at bounding box center [62, 228] width 120 height 418
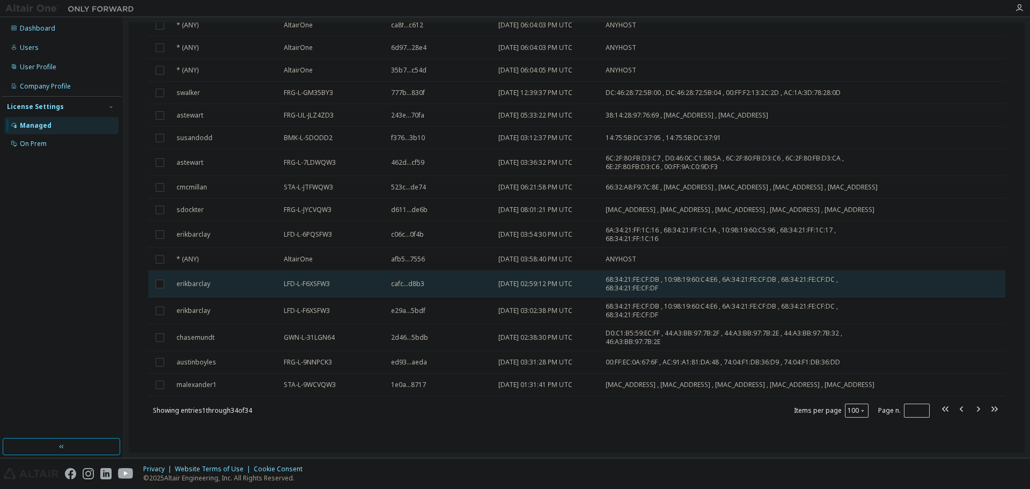
drag, startPoint x: 105, startPoint y: 307, endPoint x: 178, endPoint y: 275, distance: 79.7
click at [105, 307] on div "Dashboard Users User Profile Company Profile License Settings Managed On Prem" at bounding box center [62, 228] width 120 height 418
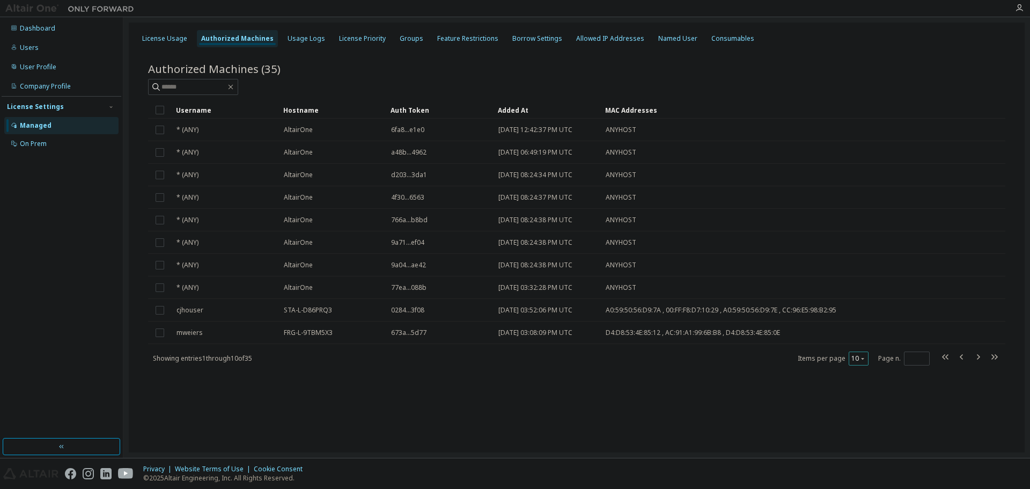
click at [852, 361] on button "10" at bounding box center [858, 358] width 14 height 9
click at [873, 424] on div "100" at bounding box center [892, 424] width 86 height 13
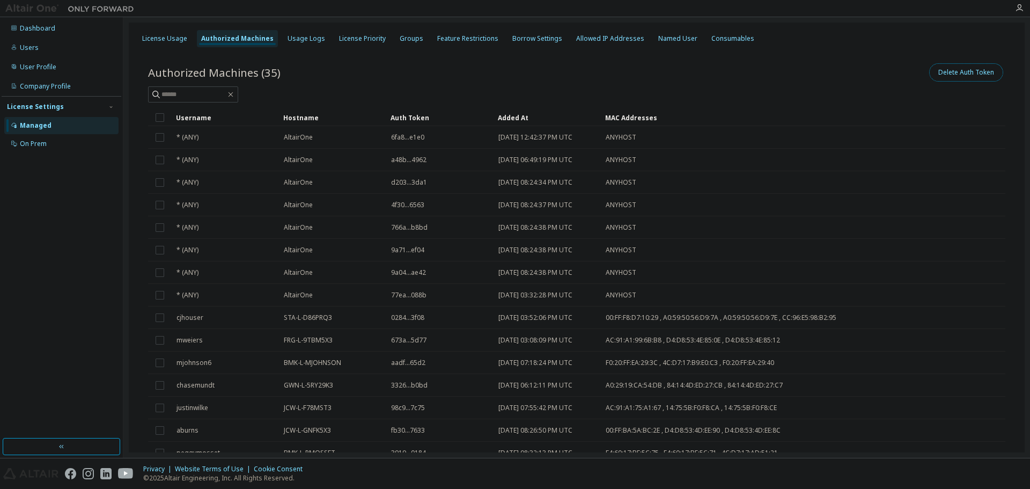
click at [940, 73] on button "Delete Auth Token" at bounding box center [966, 72] width 74 height 18
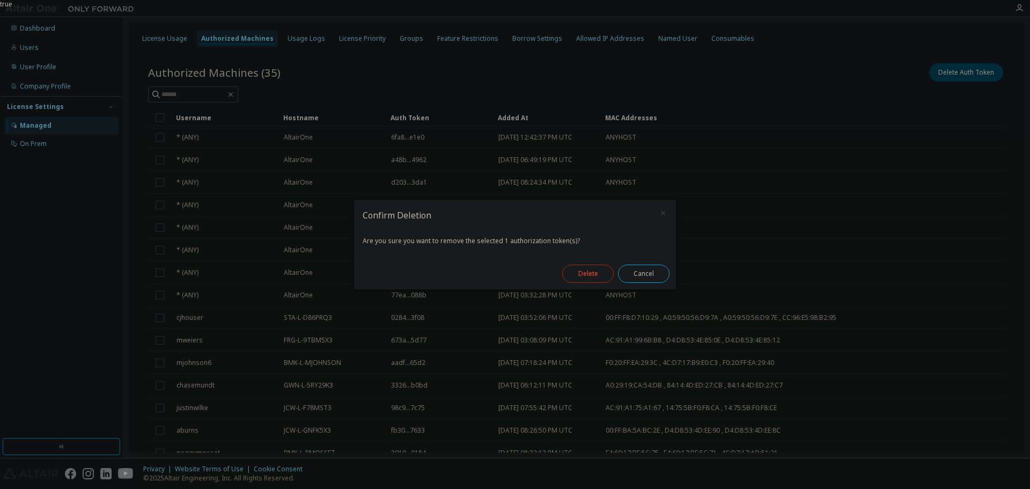
click at [590, 269] on button "Delete" at bounding box center [587, 273] width 51 height 18
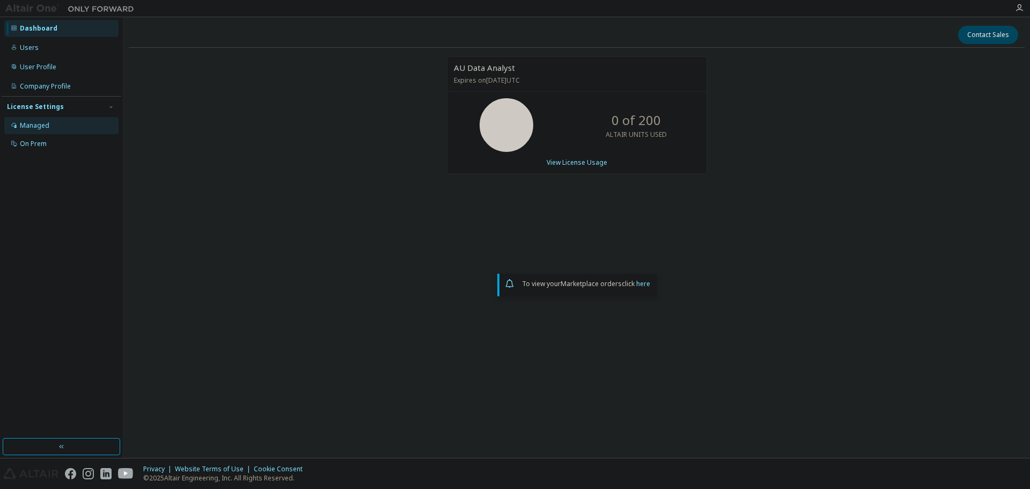
click at [66, 127] on div "Managed" at bounding box center [61, 125] width 114 height 17
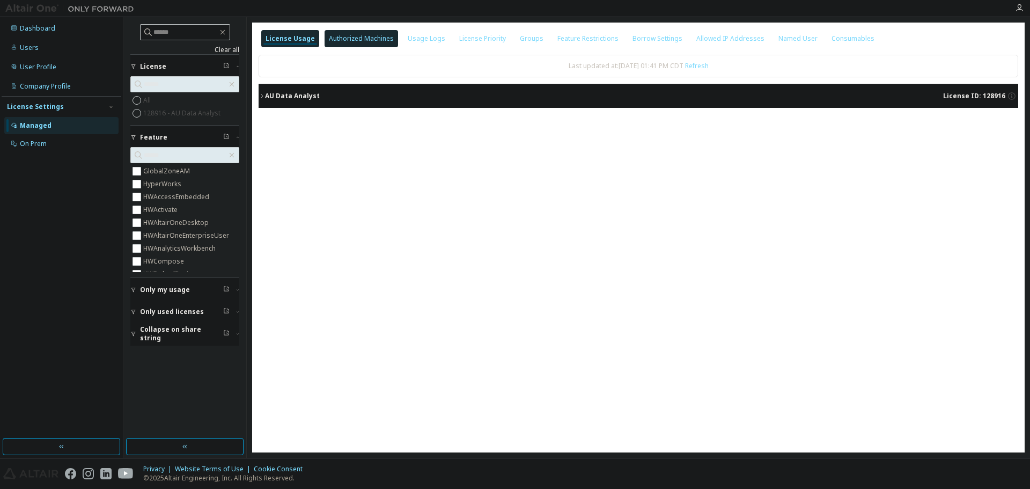
click at [358, 41] on div "Authorized Machines" at bounding box center [361, 38] width 65 height 9
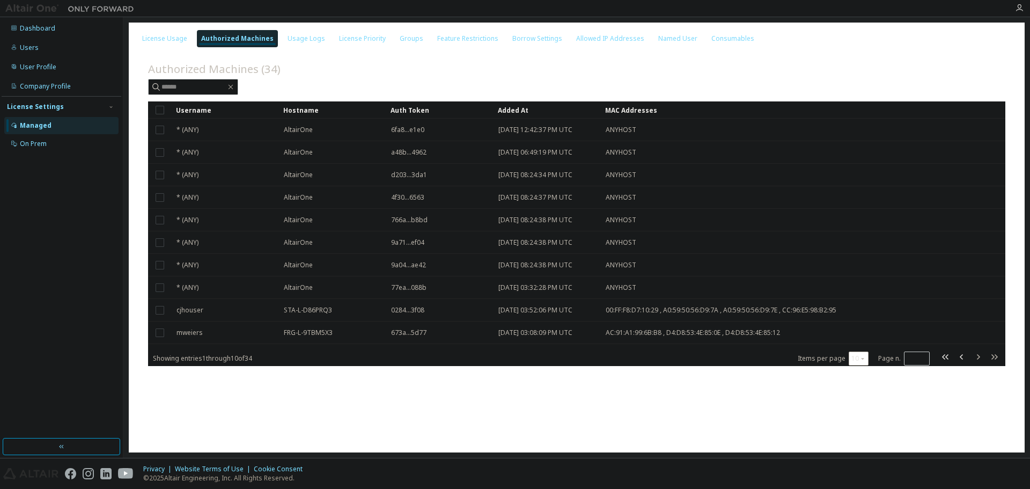
click at [863, 358] on icon "button" at bounding box center [862, 358] width 6 height 6
click at [865, 420] on div "100" at bounding box center [892, 424] width 86 height 13
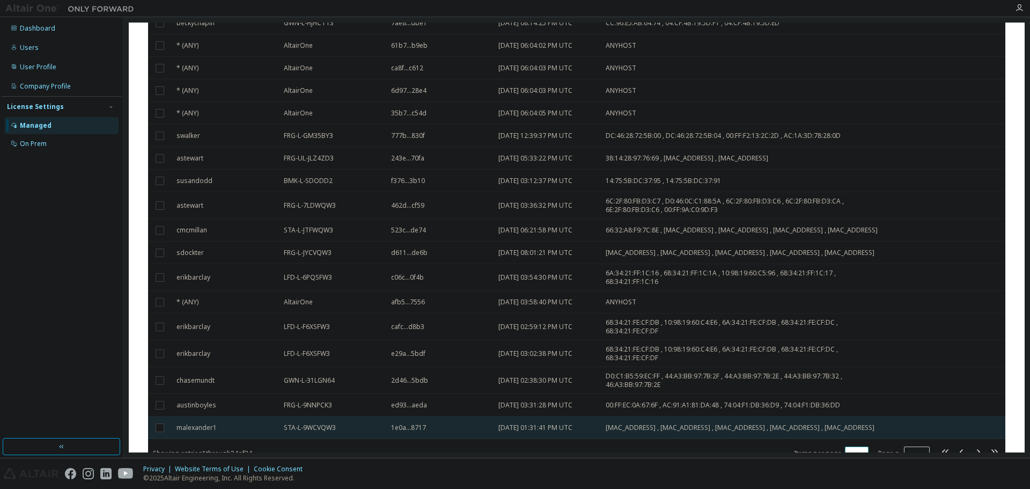
scroll to position [522, 0]
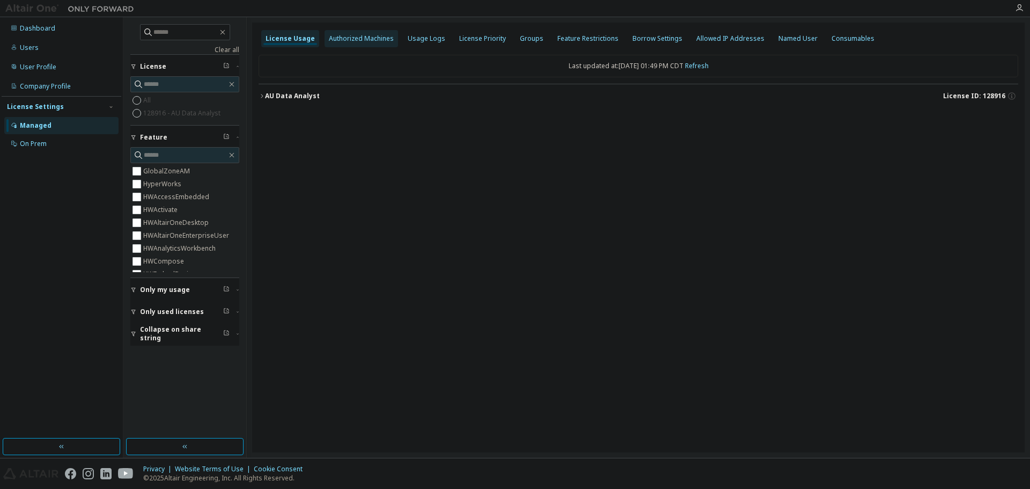
click at [361, 33] on div "Authorized Machines" at bounding box center [360, 38] width 73 height 17
